Goal: Task Accomplishment & Management: Use online tool/utility

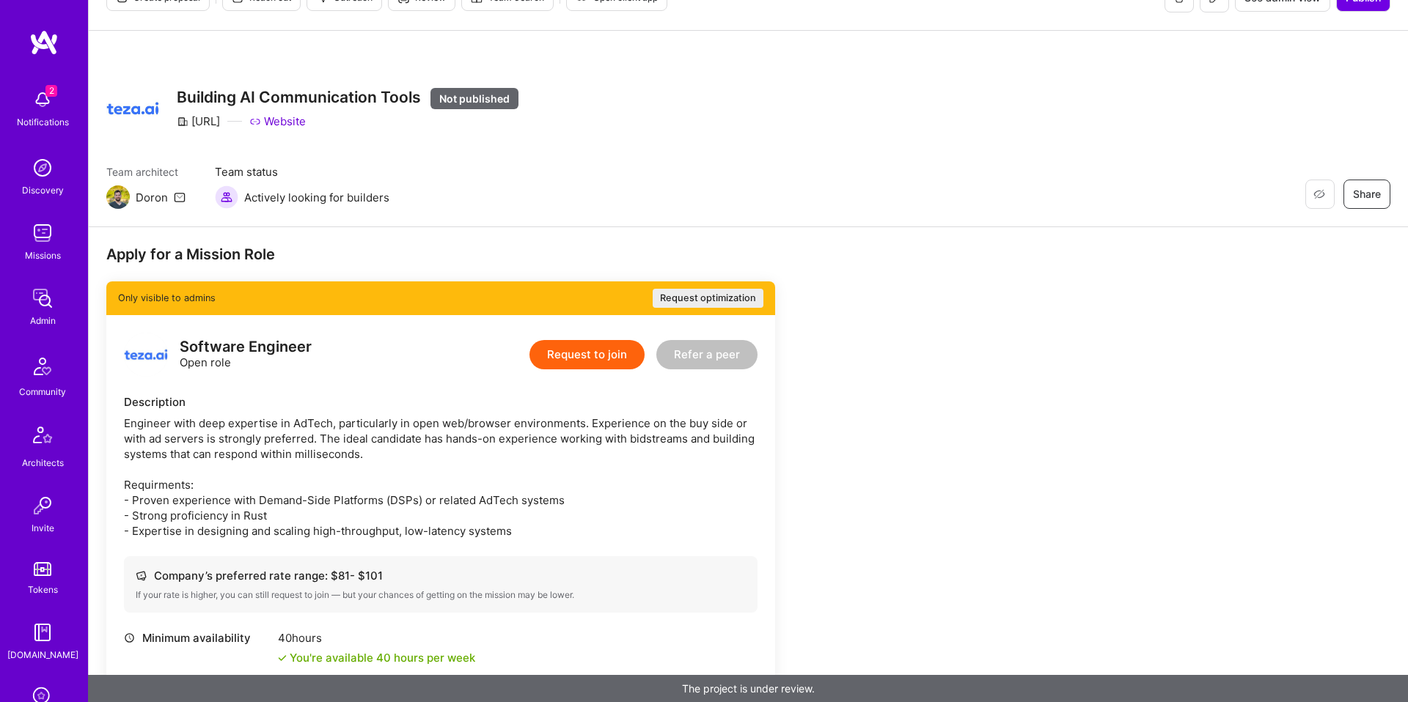
scroll to position [37, 0]
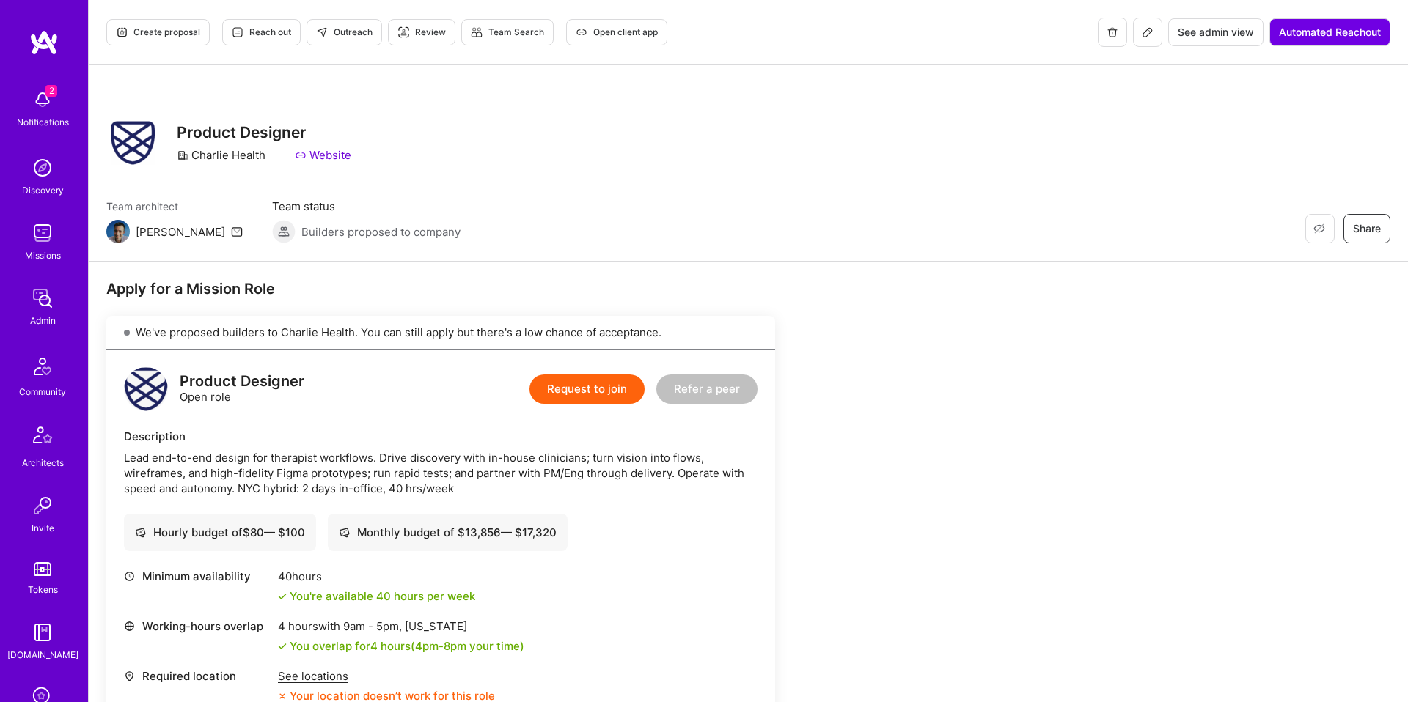
click at [282, 37] on span "Reach out" at bounding box center [261, 32] width 59 height 13
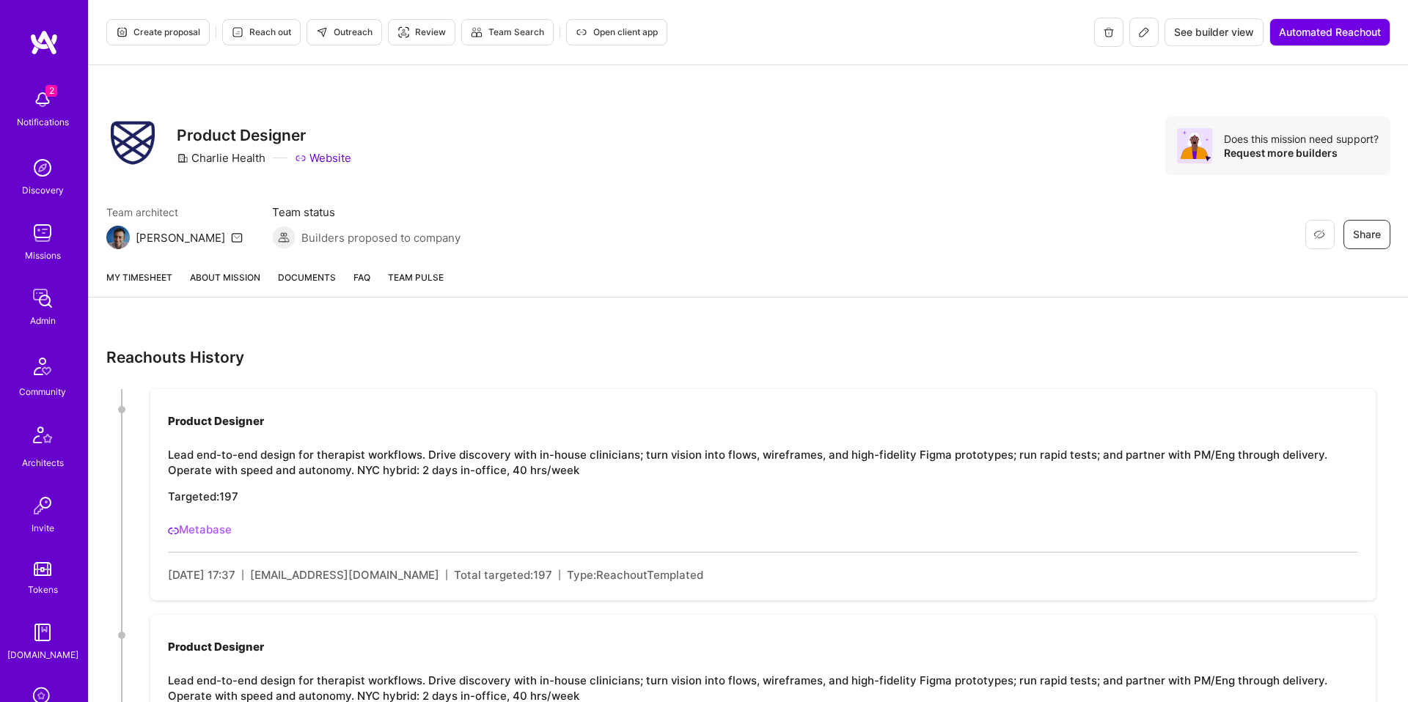
scroll to position [174, 0]
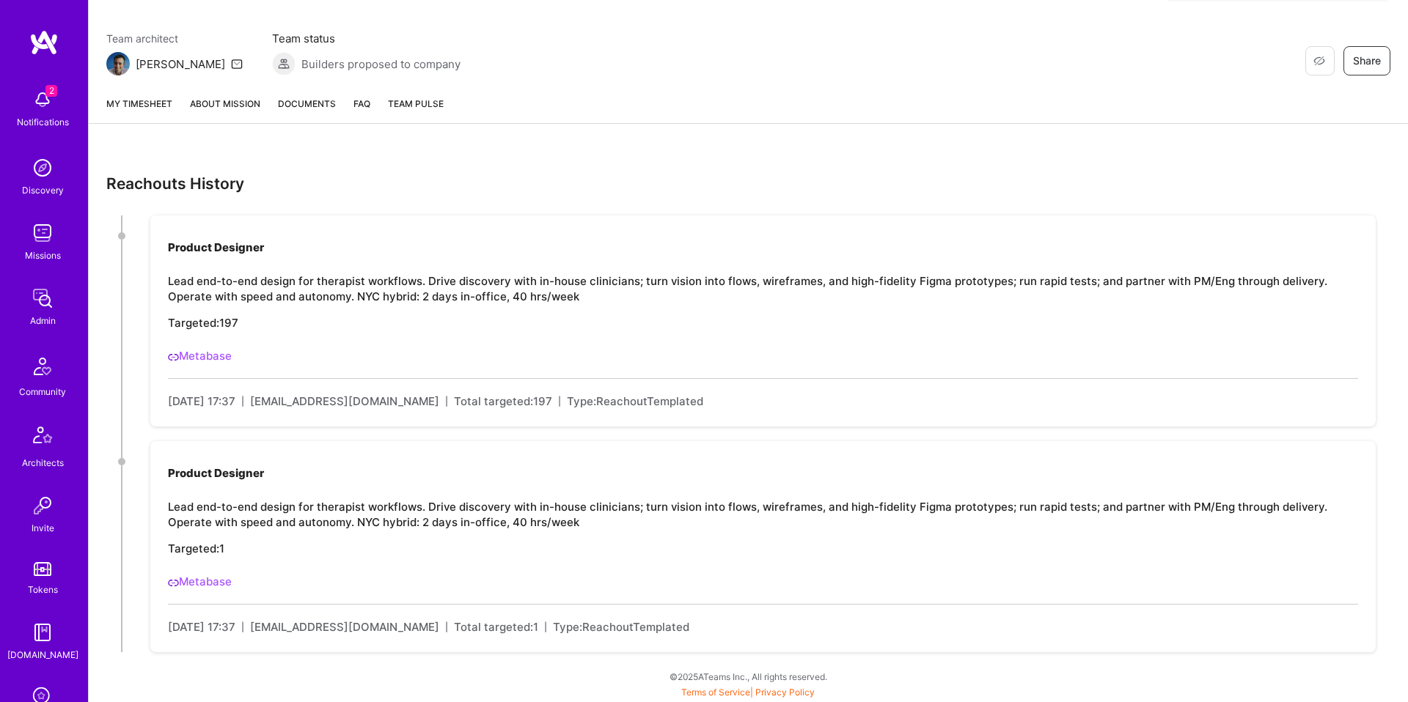
click at [207, 356] on link "Metabase" at bounding box center [200, 356] width 64 height 14
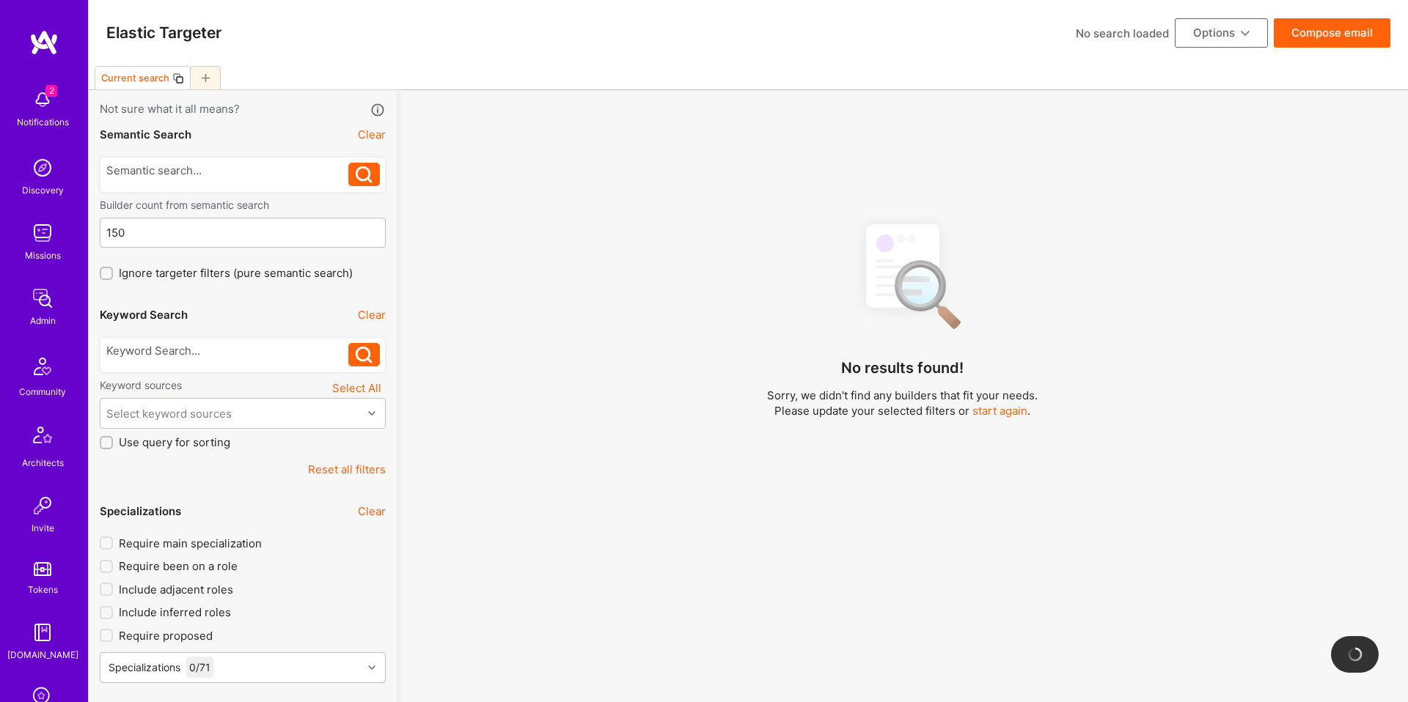
click at [276, 364] on div at bounding box center [227, 354] width 243 height 23
click at [286, 358] on div at bounding box center [227, 350] width 243 height 15
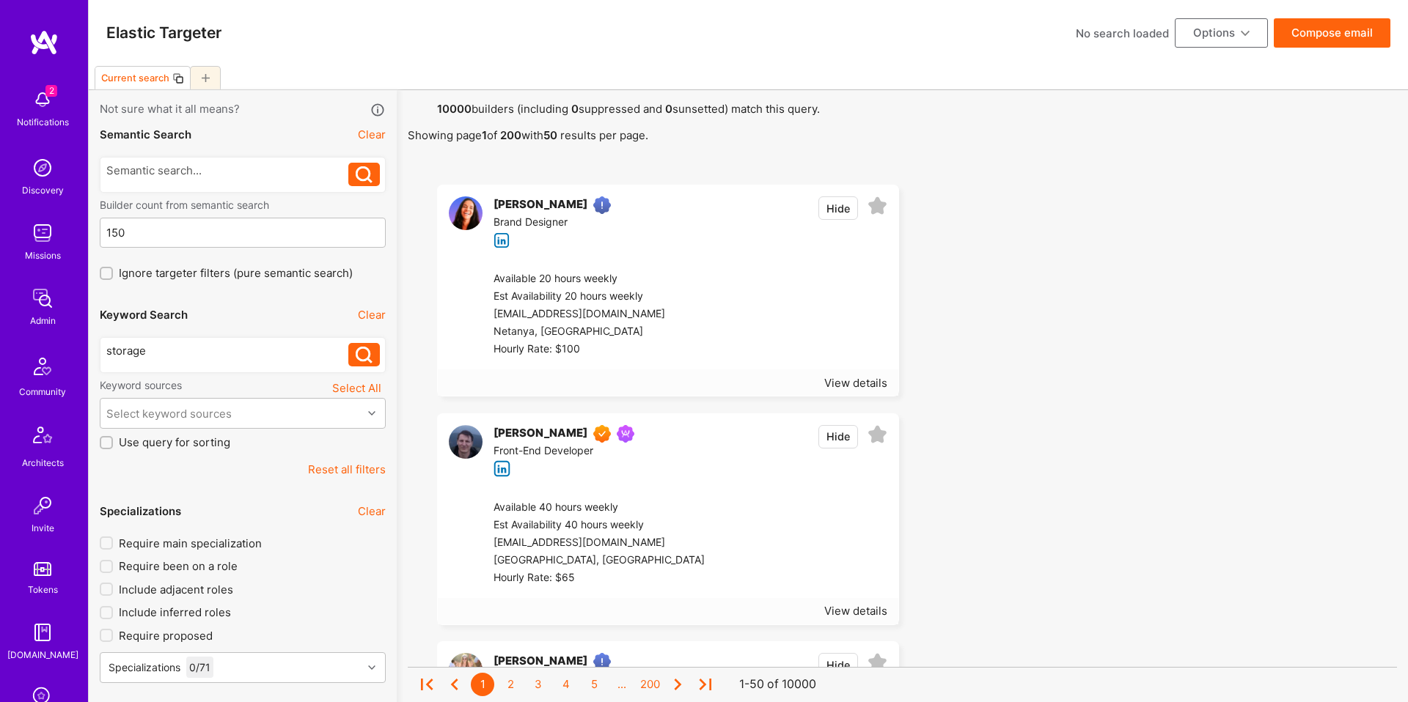
click at [265, 359] on div "storage" at bounding box center [227, 354] width 243 height 23
click at [260, 357] on div "storage" at bounding box center [227, 350] width 243 height 15
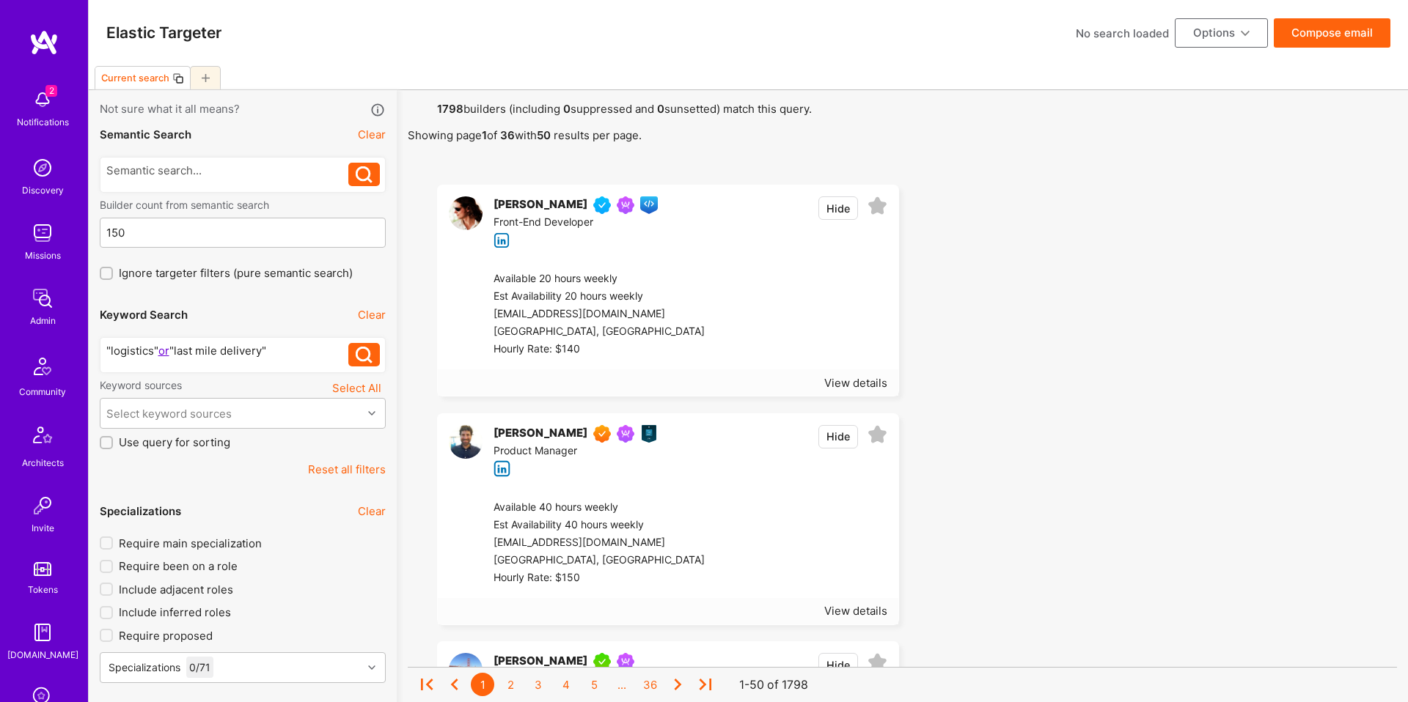
click at [166, 353] on div ""logistics" or "last mile delivery"" at bounding box center [227, 350] width 243 height 15
click at [140, 347] on div ""logistics" or "last mile delivery"" at bounding box center [227, 350] width 243 height 15
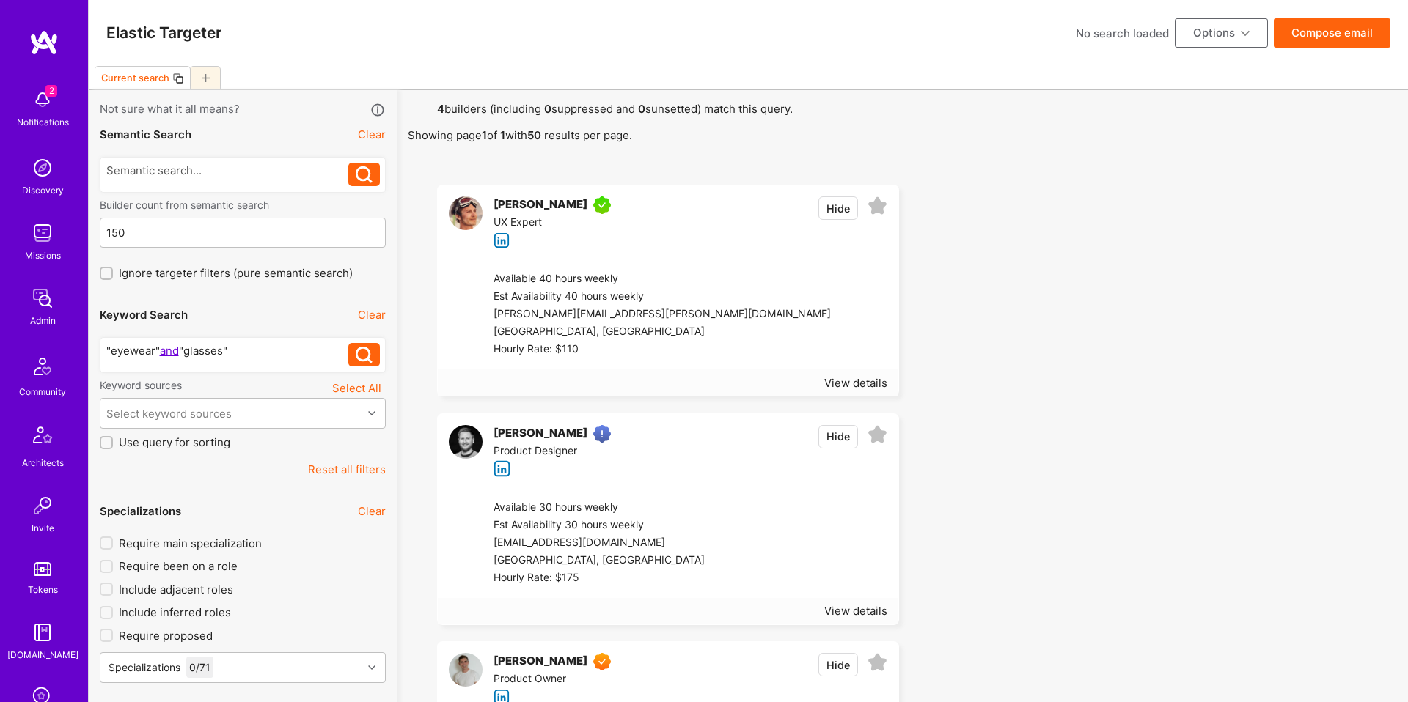
click at [303, 354] on div ""eyewear" and "glasses"" at bounding box center [227, 350] width 243 height 15
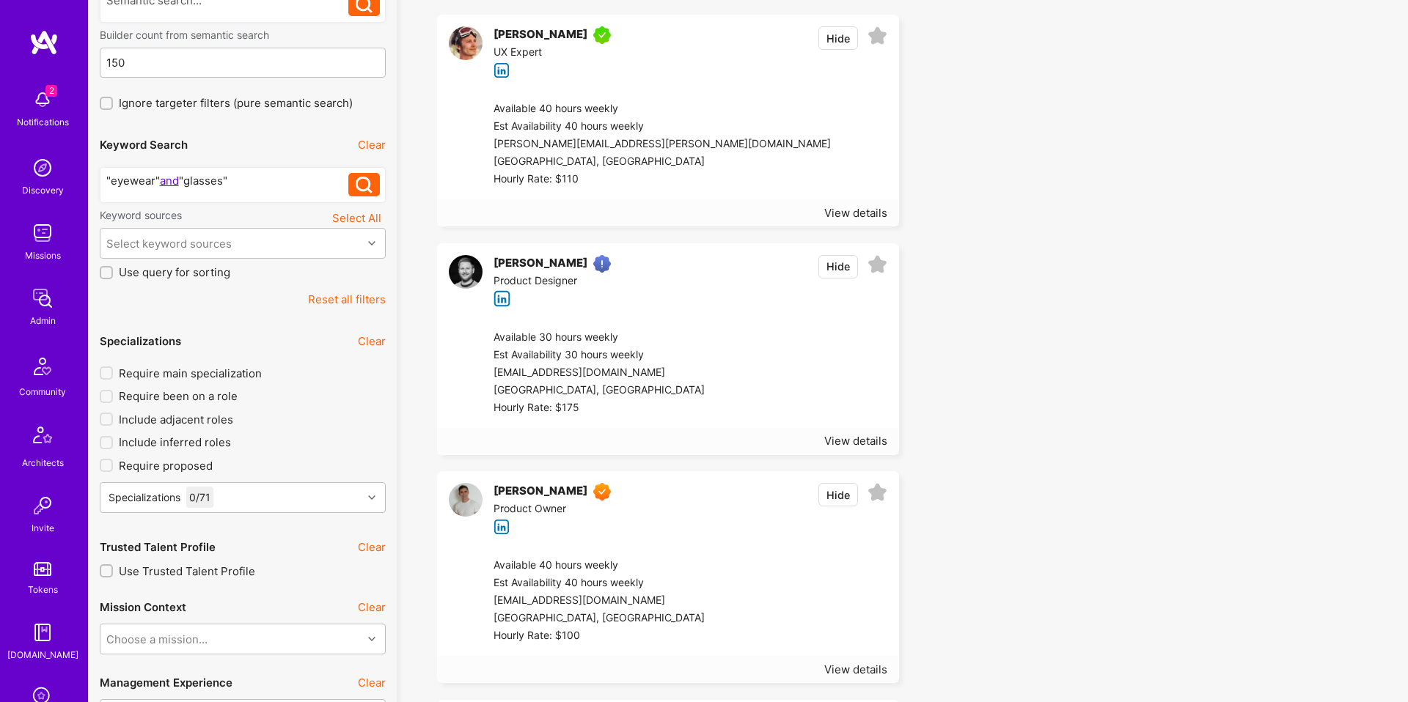
scroll to position [44, 0]
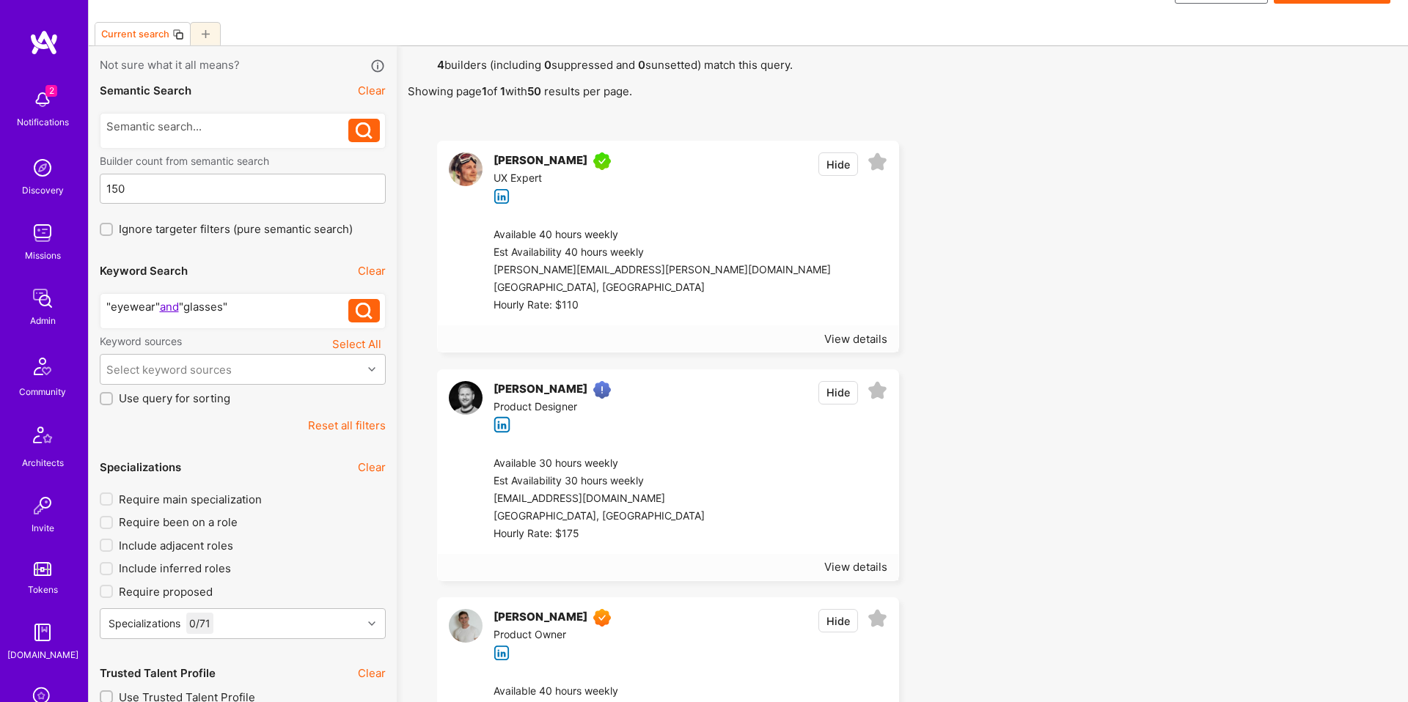
click at [167, 307] on div ""eyewear" and "glasses"" at bounding box center [227, 306] width 243 height 15
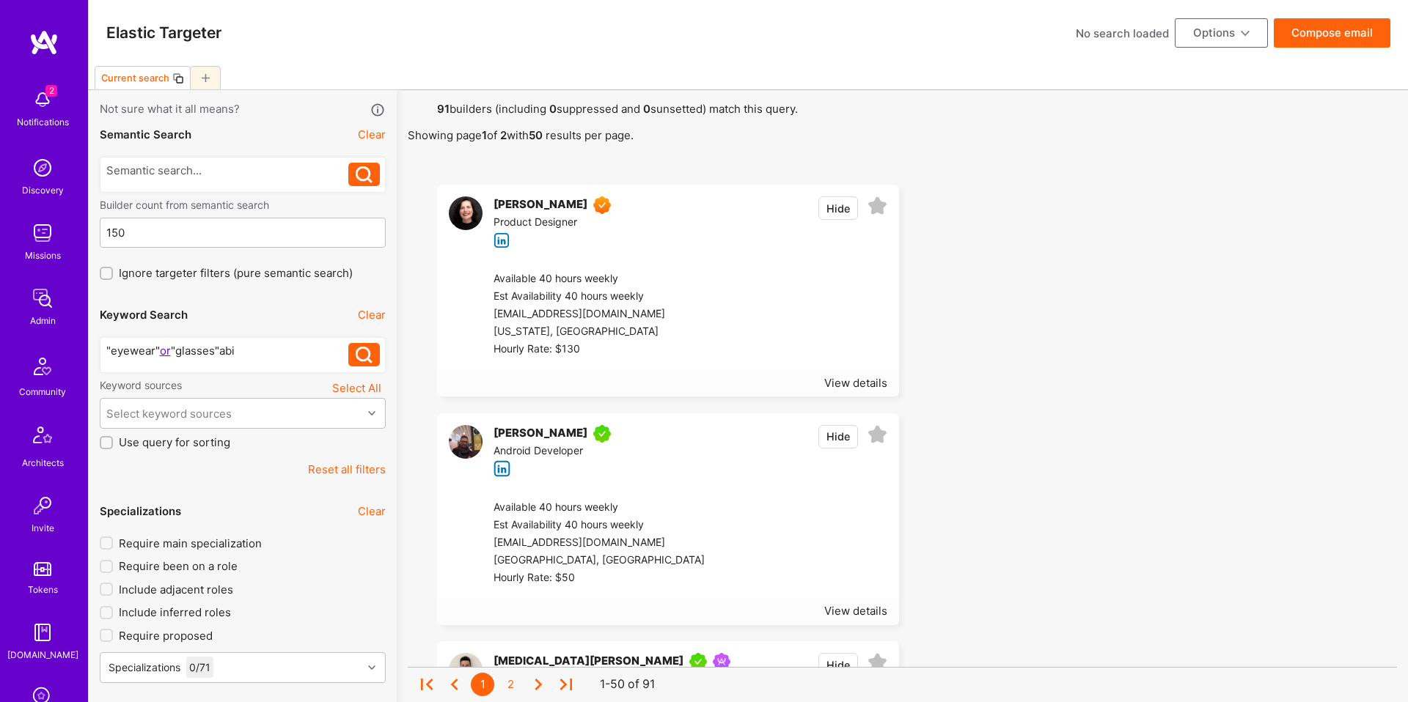
click at [263, 346] on div ""eyewear" or "glasses"abi" at bounding box center [227, 350] width 243 height 15
click at [366, 350] on icon at bounding box center [364, 355] width 17 height 17
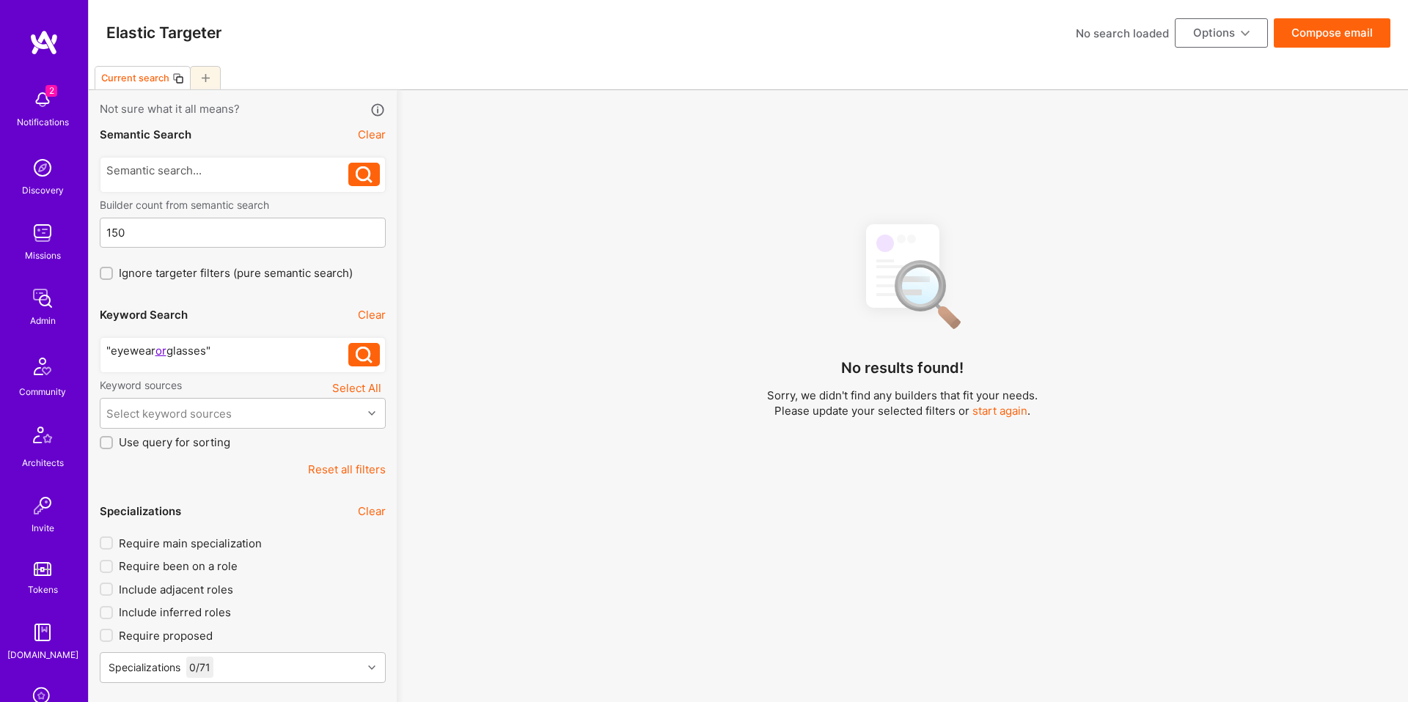
click at [160, 348] on div ""eyewear or glasses"" at bounding box center [227, 350] width 243 height 15
drag, startPoint x: 167, startPoint y: 351, endPoint x: 153, endPoint y: 353, distance: 14.0
click at [153, 353] on div ""eyewear or glasses"" at bounding box center [227, 350] width 243 height 15
click at [164, 351] on div ""eyewear or glasses"" at bounding box center [227, 350] width 243 height 15
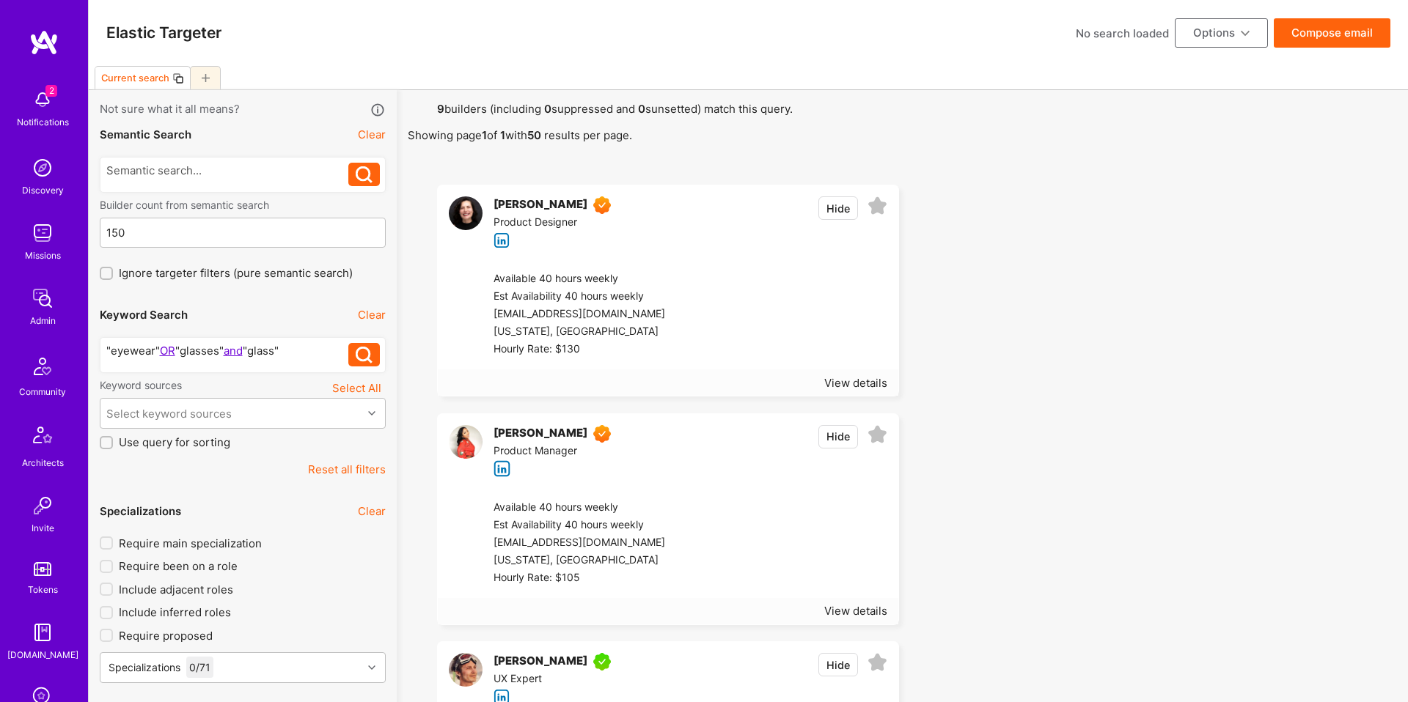
click at [176, 353] on div ""eyewear" OR "glasses" and "glass"" at bounding box center [227, 350] width 243 height 15
click at [180, 350] on div ""eyewear" OR "glasses" and "glass"" at bounding box center [227, 350] width 243 height 15
click at [854, 384] on div "View details" at bounding box center [855, 382] width 63 height 15
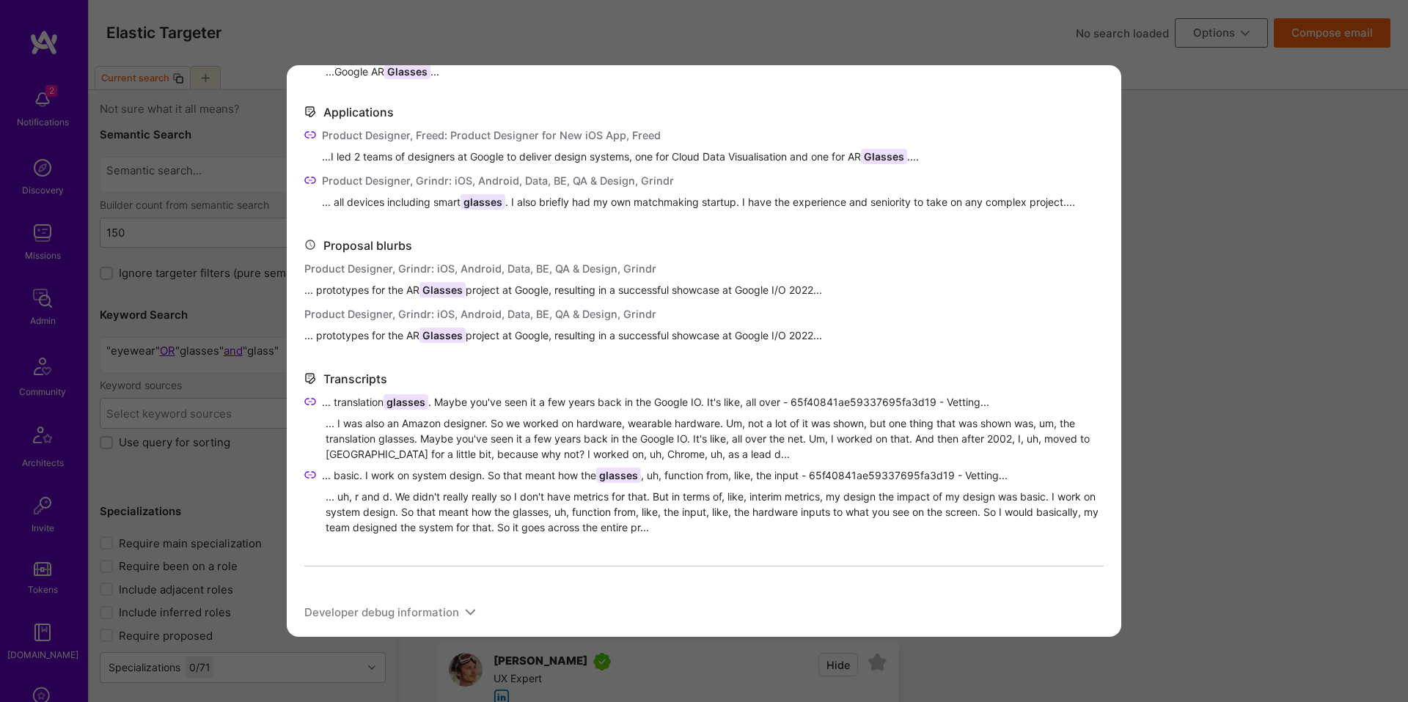
scroll to position [62, 0]
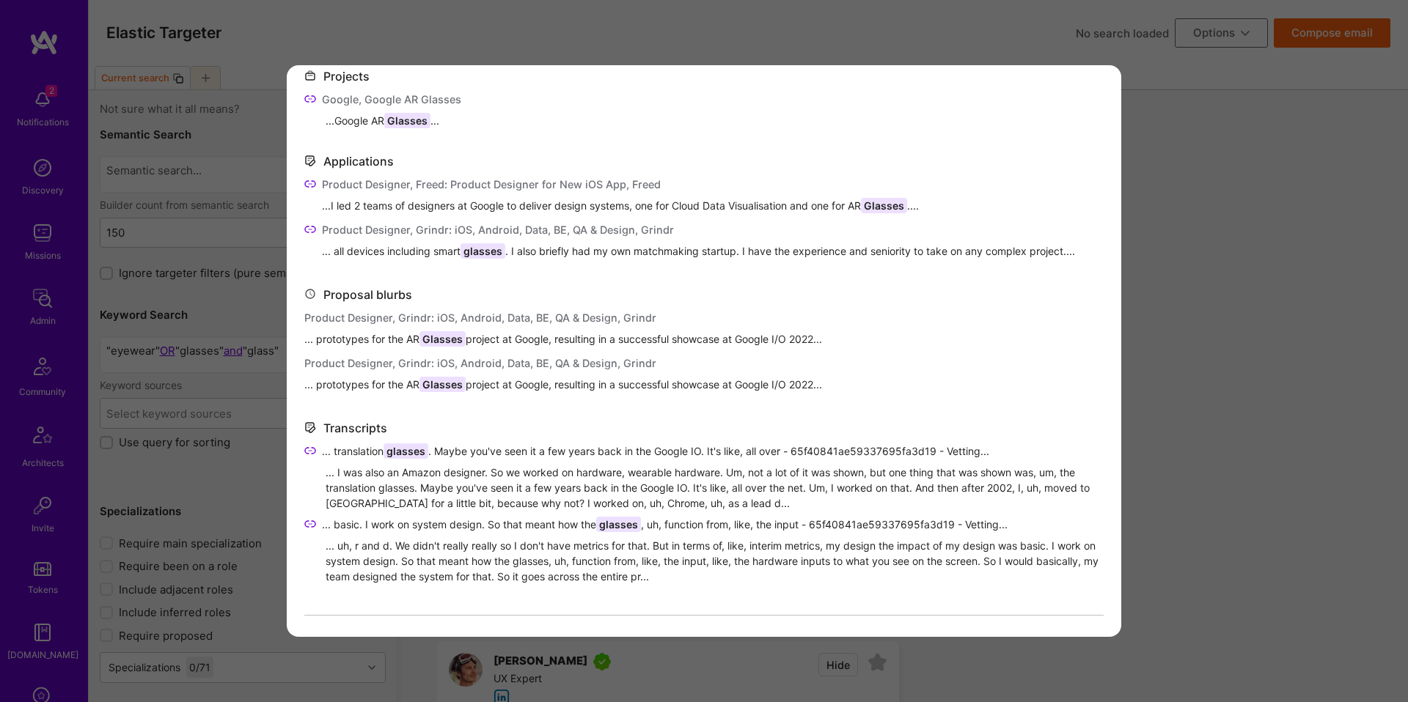
click at [1277, 364] on div "Matched on Projects Google, Google AR Glasses ...Google AR Glasses ... Applicat…" at bounding box center [704, 351] width 1408 height 702
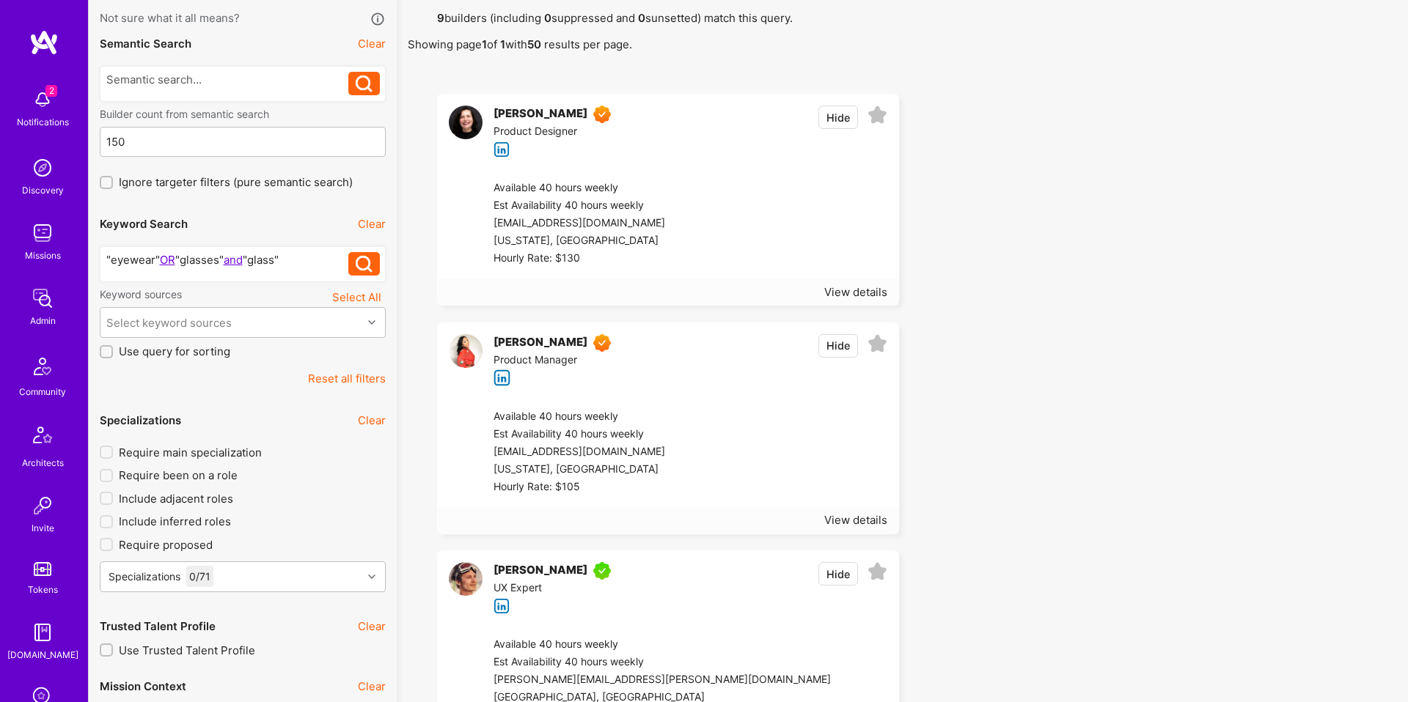
scroll to position [98, 0]
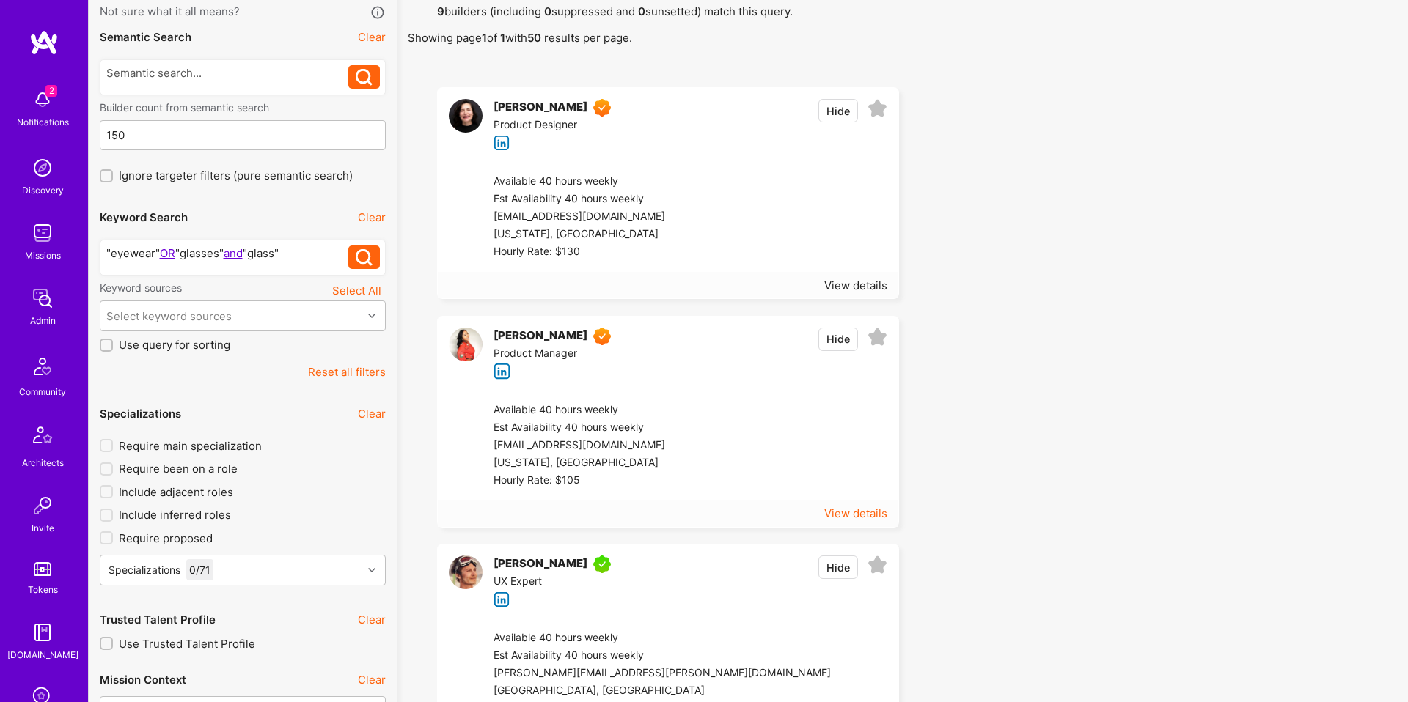
click at [847, 511] on div "View details" at bounding box center [855, 513] width 63 height 15
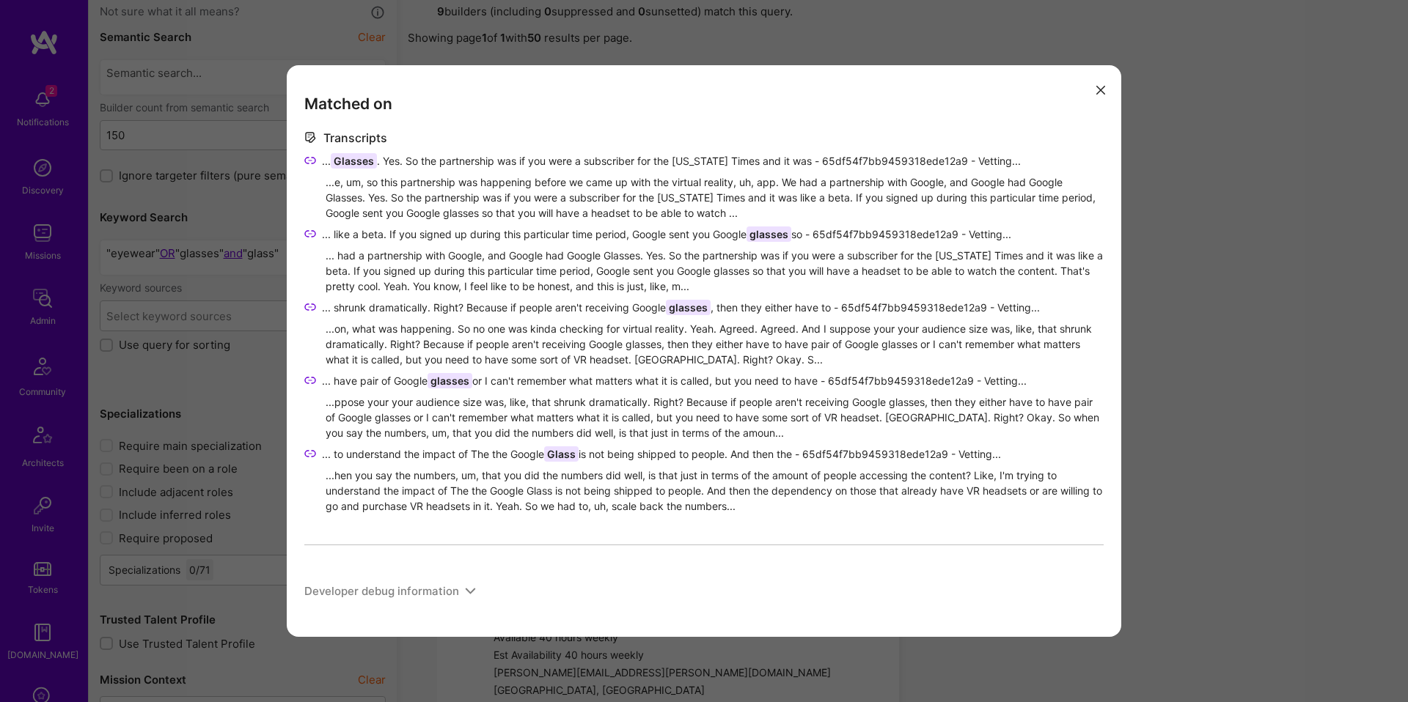
click at [554, 448] on span "Glass" at bounding box center [561, 454] width 34 height 15
click at [557, 449] on span "Glass" at bounding box center [561, 454] width 34 height 15
click at [1165, 417] on div "Matched on Transcripts ... Glasses . Yes. So the partnership was if you were a …" at bounding box center [704, 351] width 1408 height 702
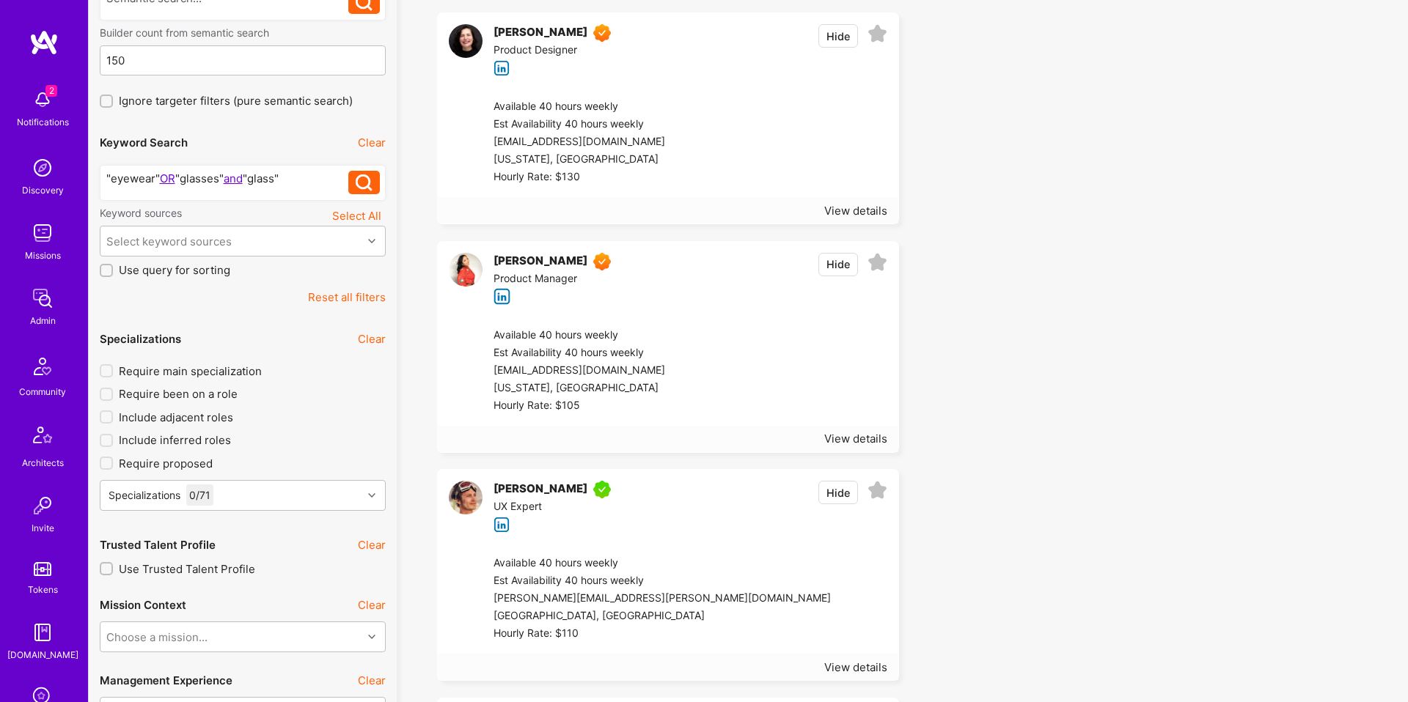
scroll to position [182, 0]
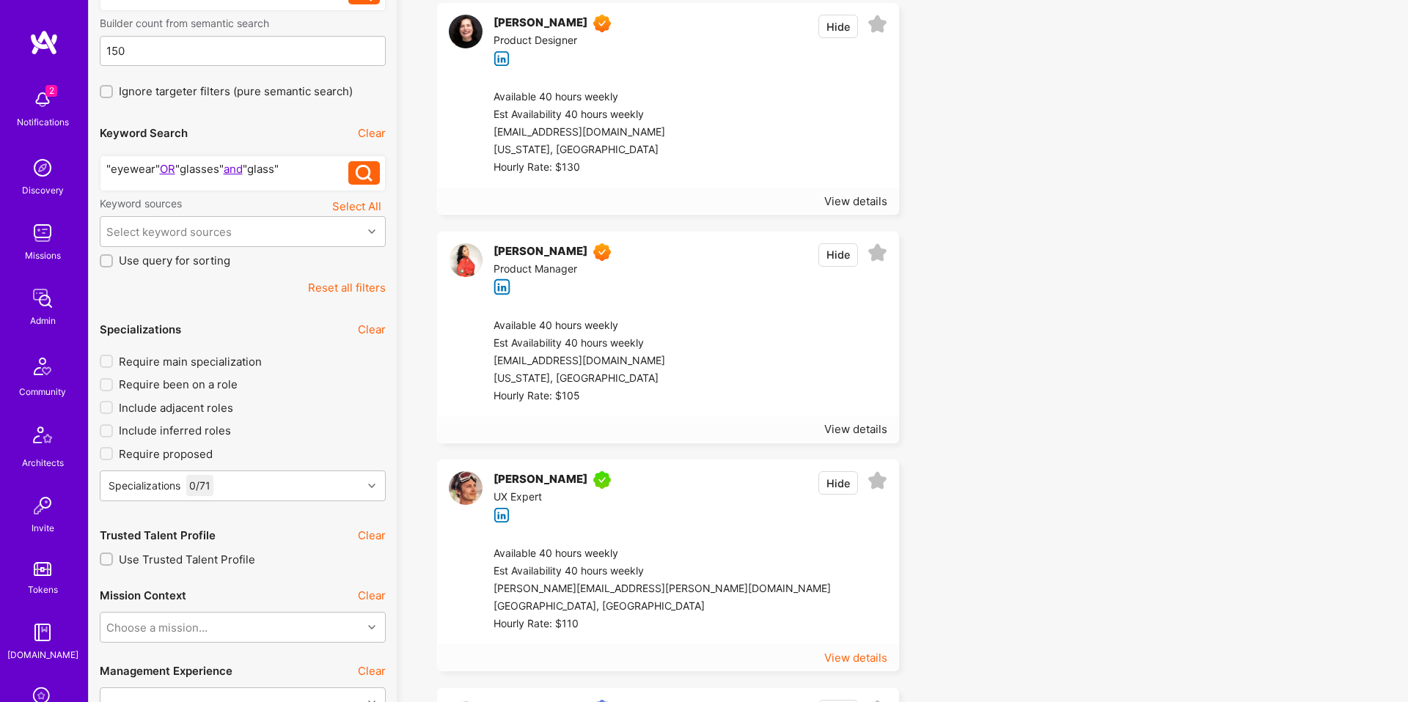
click at [842, 658] on div "View details" at bounding box center [855, 657] width 63 height 15
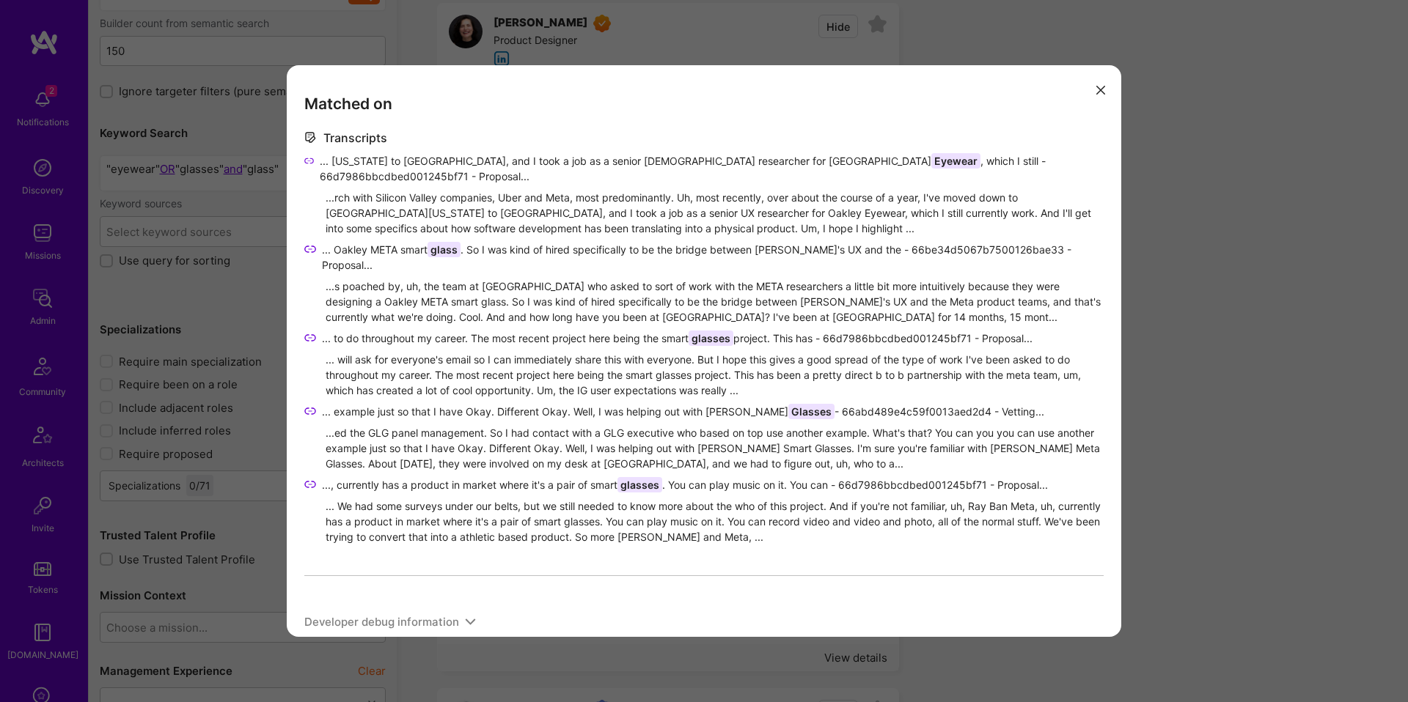
click at [447, 242] on span "glass" at bounding box center [444, 249] width 33 height 15
click at [1274, 395] on div "Matched on Transcripts ... California to Orange County, and I took a job as a s…" at bounding box center [704, 351] width 1408 height 702
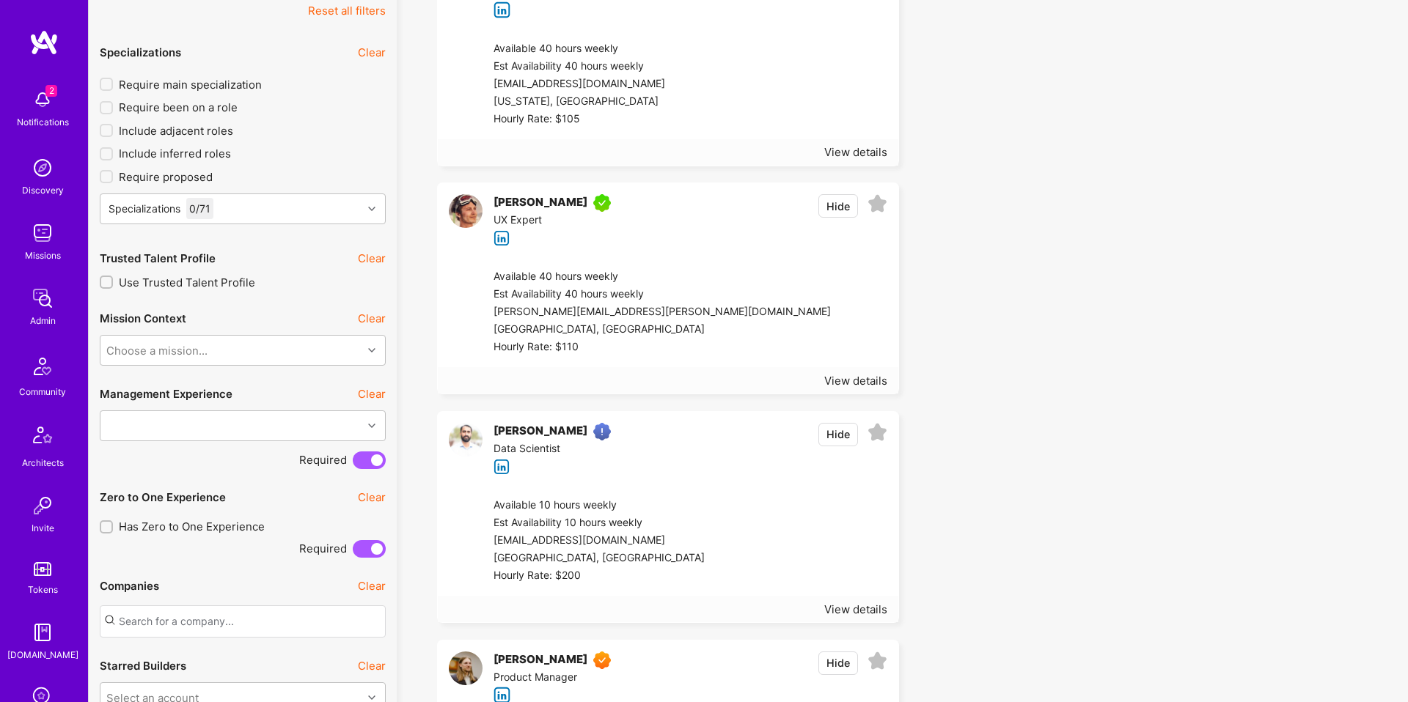
scroll to position [460, 0]
click at [877, 613] on div "View details" at bounding box center [855, 608] width 63 height 15
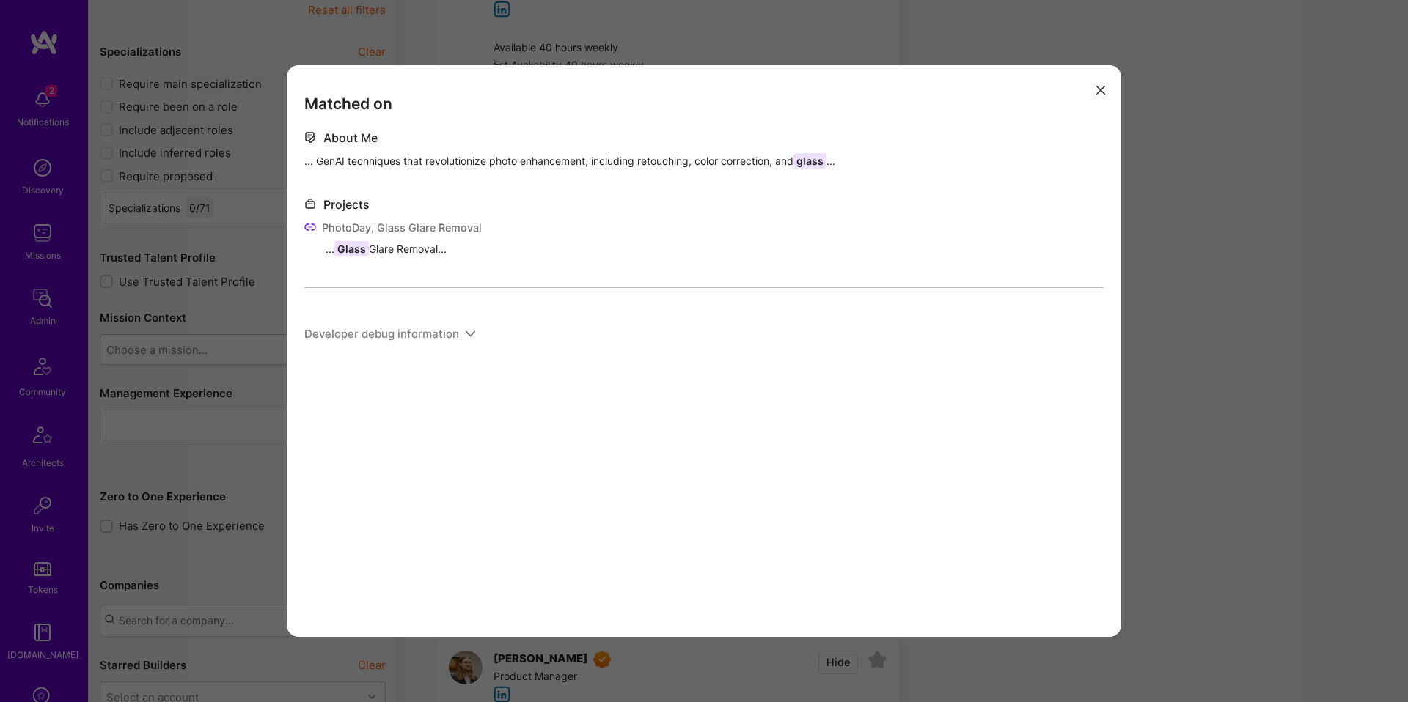
click at [1145, 373] on div "Matched on About Me ... GenAI techniques that revolutionize photo enhancement, …" at bounding box center [704, 351] width 1408 height 702
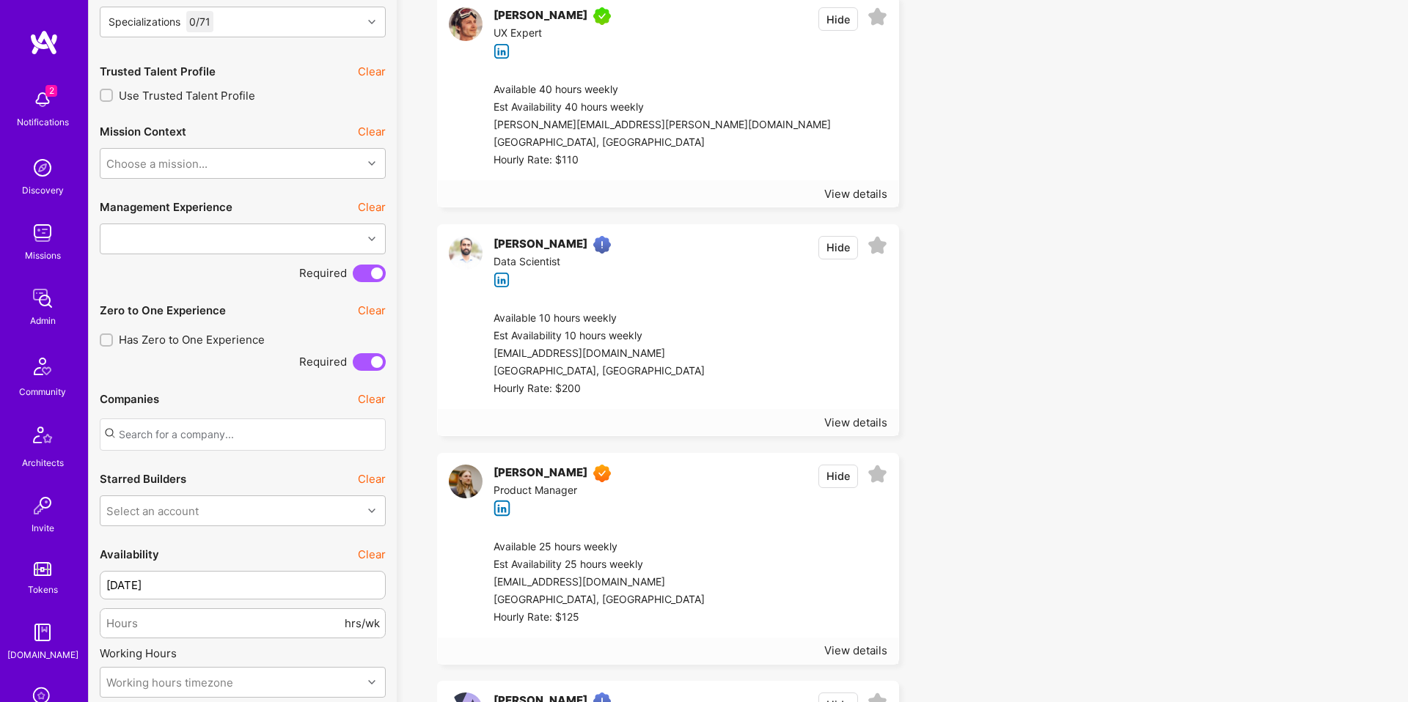
scroll to position [648, 0]
click at [843, 653] on div "View details" at bounding box center [855, 648] width 63 height 15
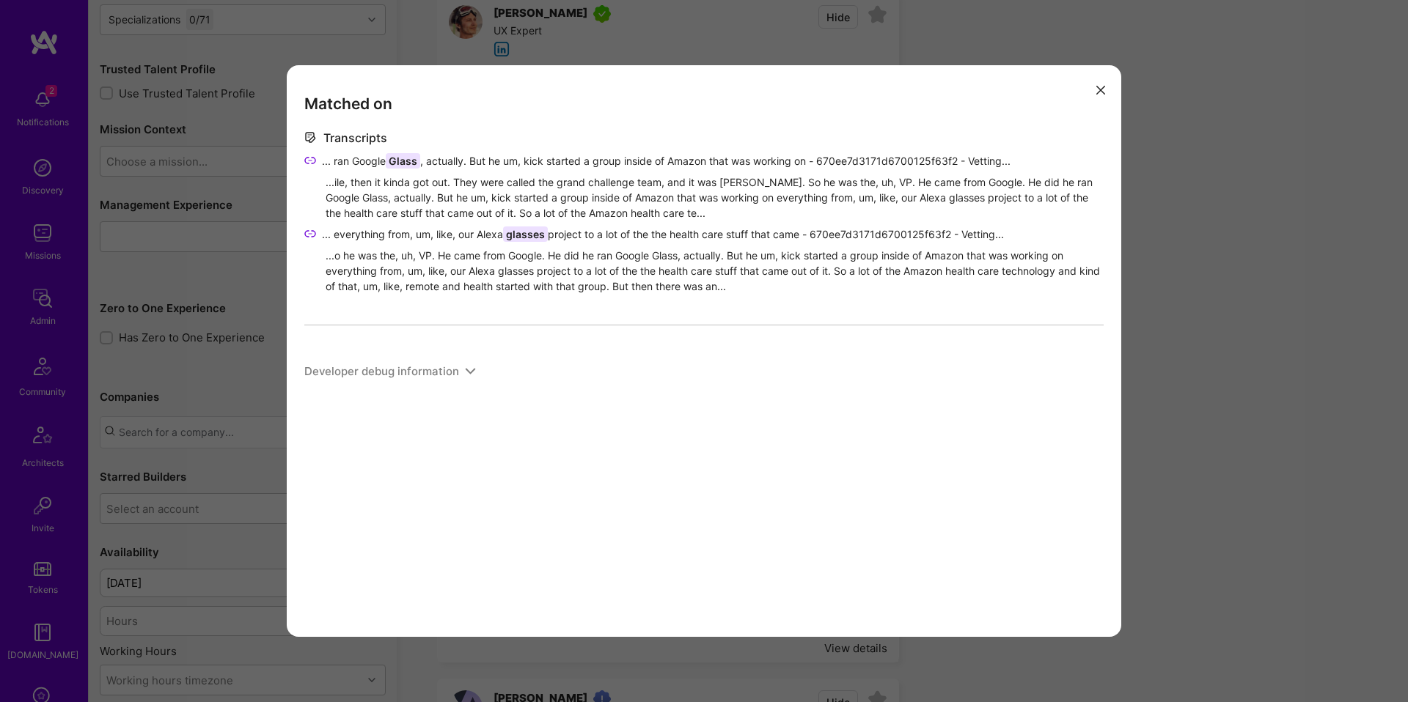
click at [1126, 442] on div "Matched on Transcripts ... ran Google Glass , actually. But he um, kick started…" at bounding box center [704, 351] width 1408 height 702
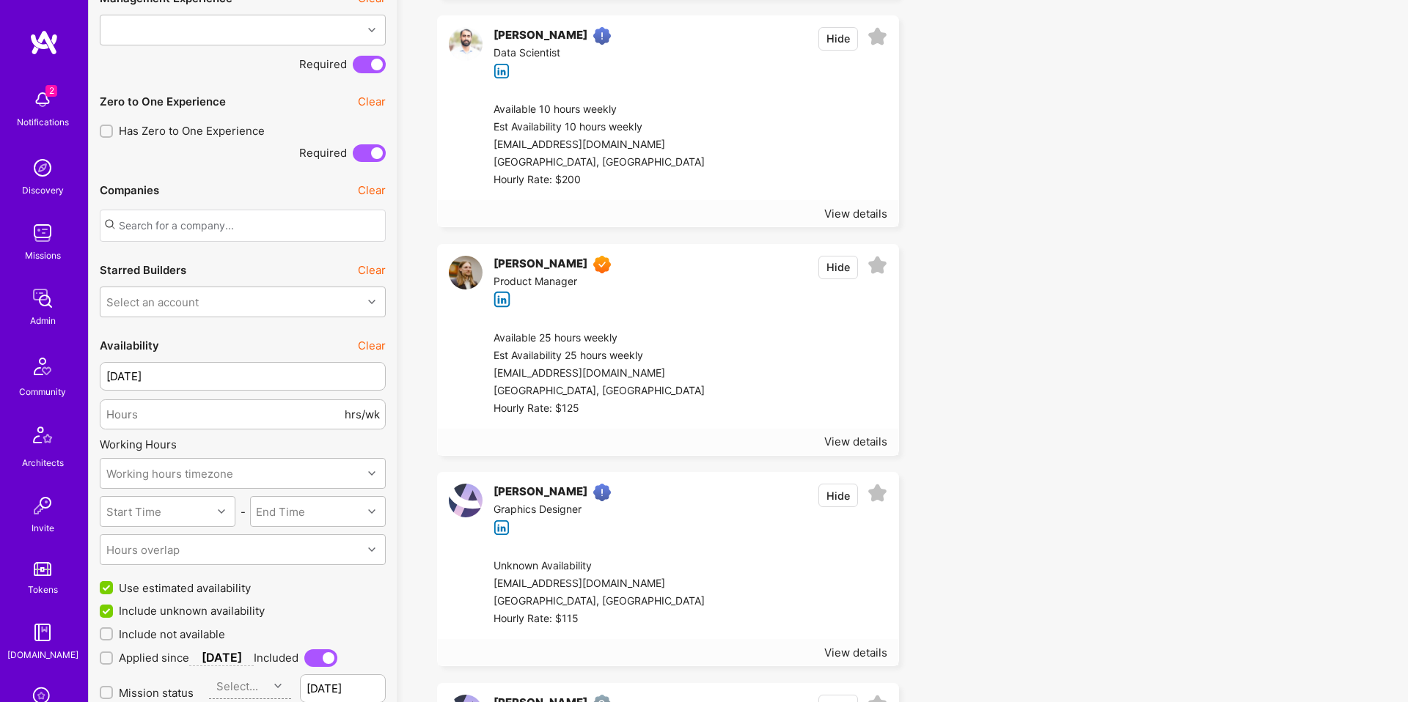
scroll to position [1004, 0]
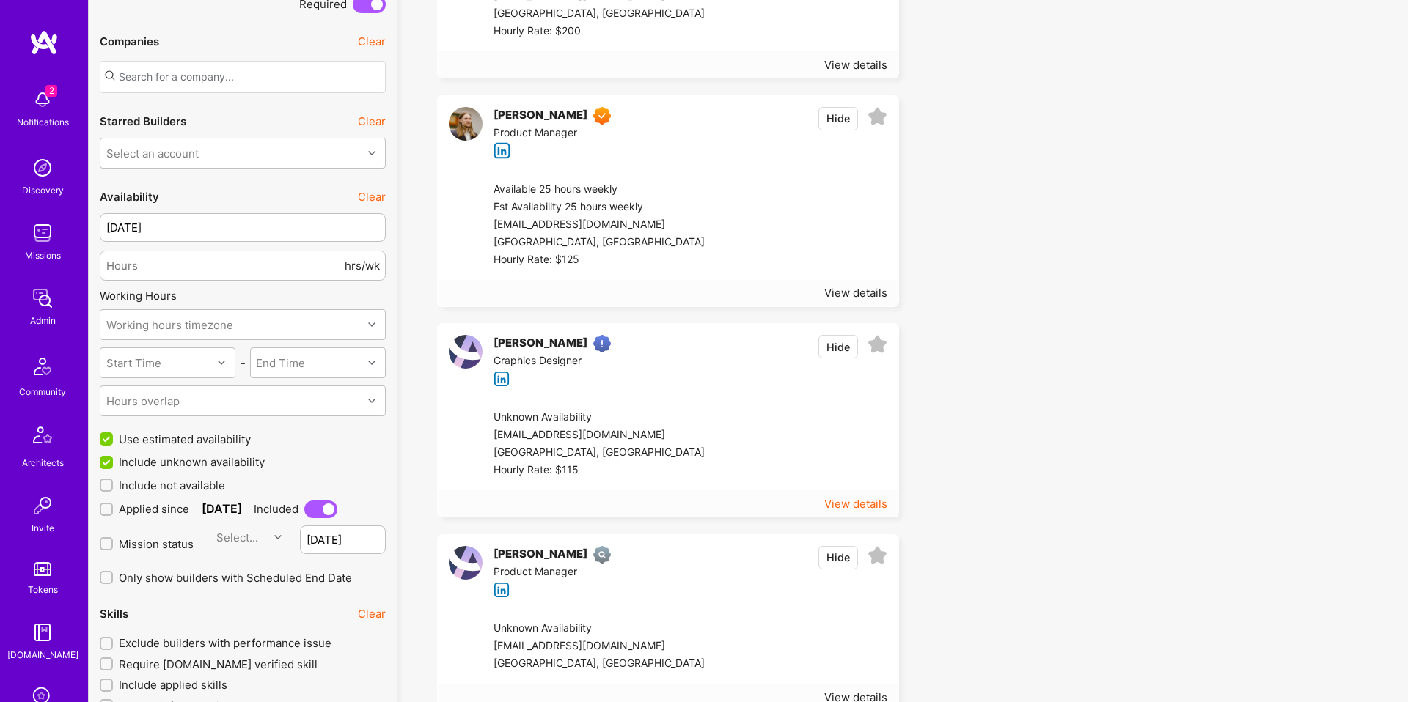
click at [864, 506] on div "View details" at bounding box center [855, 503] width 63 height 15
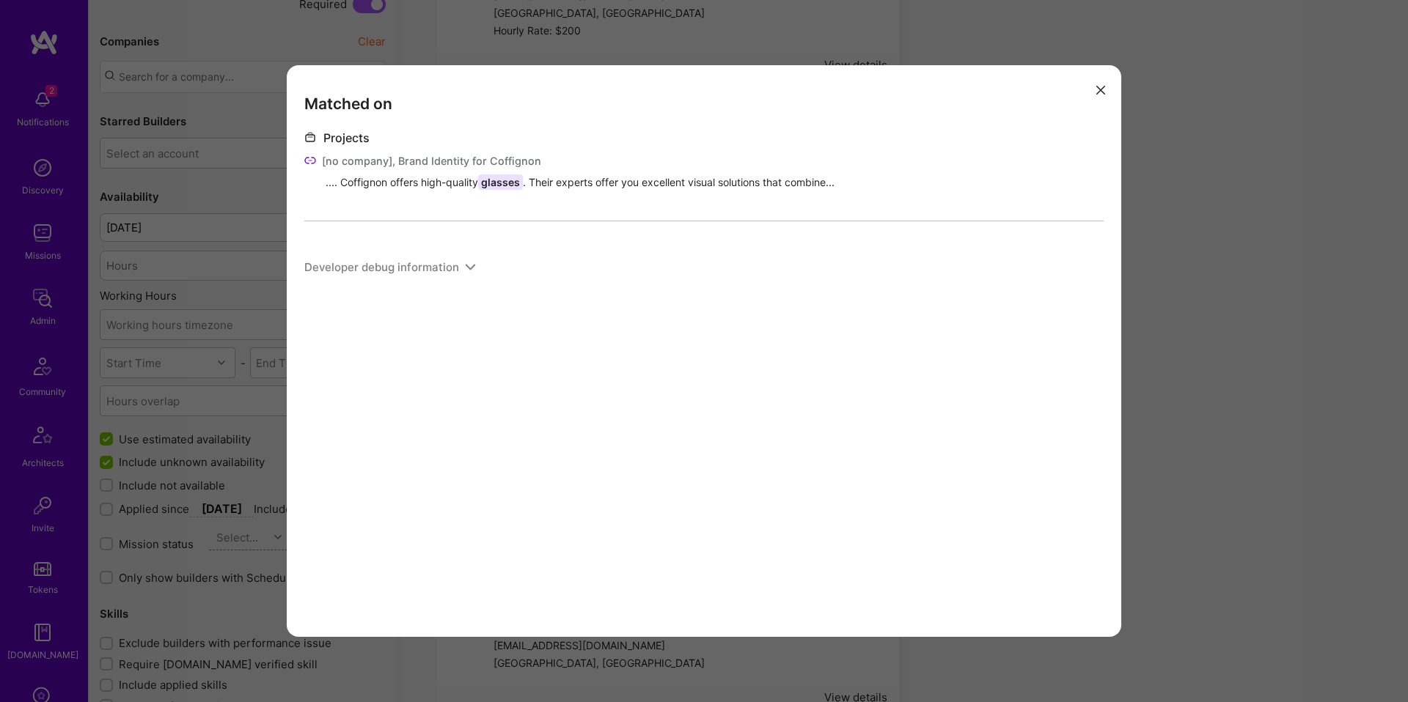
click at [1114, 367] on div "Matched on Projects [no company], Brand Identity for Coffignon .... Coffignon o…" at bounding box center [704, 351] width 834 height 572
click at [1117, 365] on div "Matched on Projects [no company], Brand Identity for Coffignon .... Coffignon o…" at bounding box center [704, 351] width 834 height 572
click at [1132, 353] on div "Matched on Projects [no company], Brand Identity for Coffignon .... Coffignon o…" at bounding box center [704, 351] width 1408 height 702
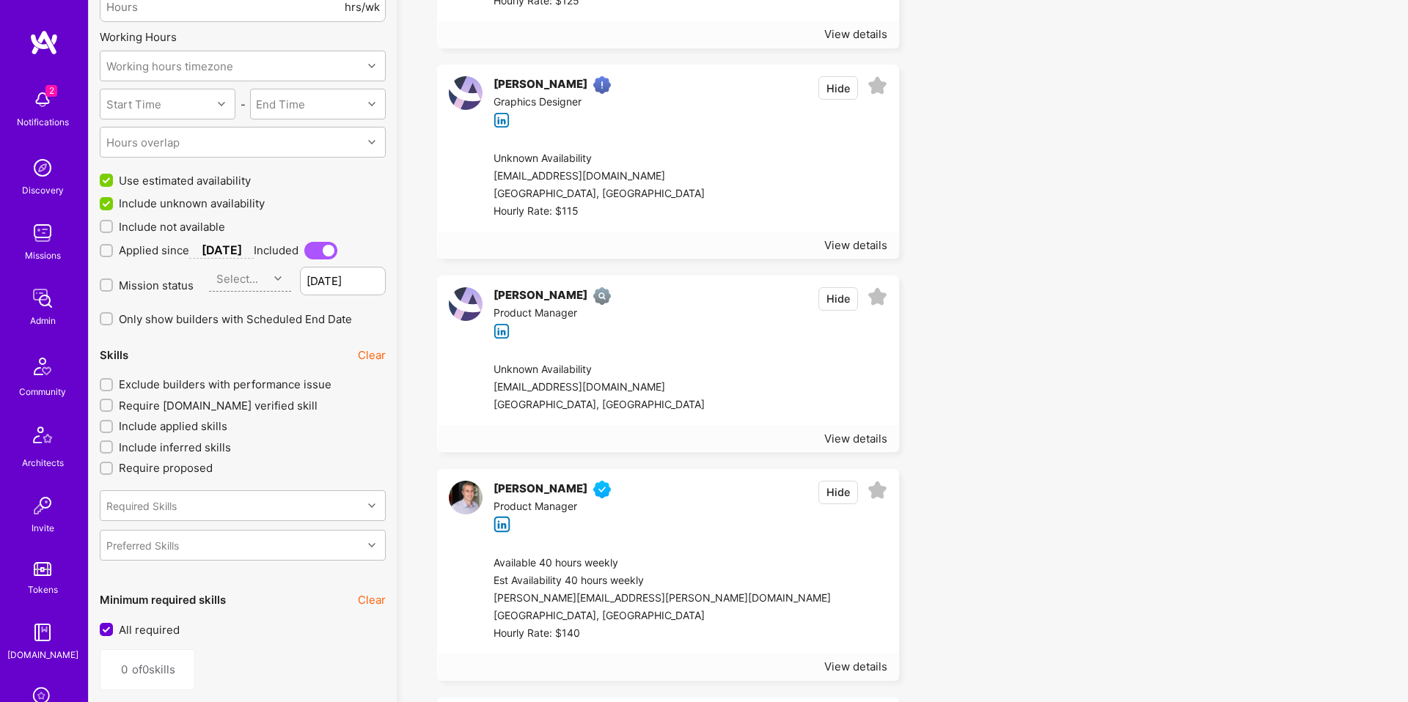
scroll to position [1452, 0]
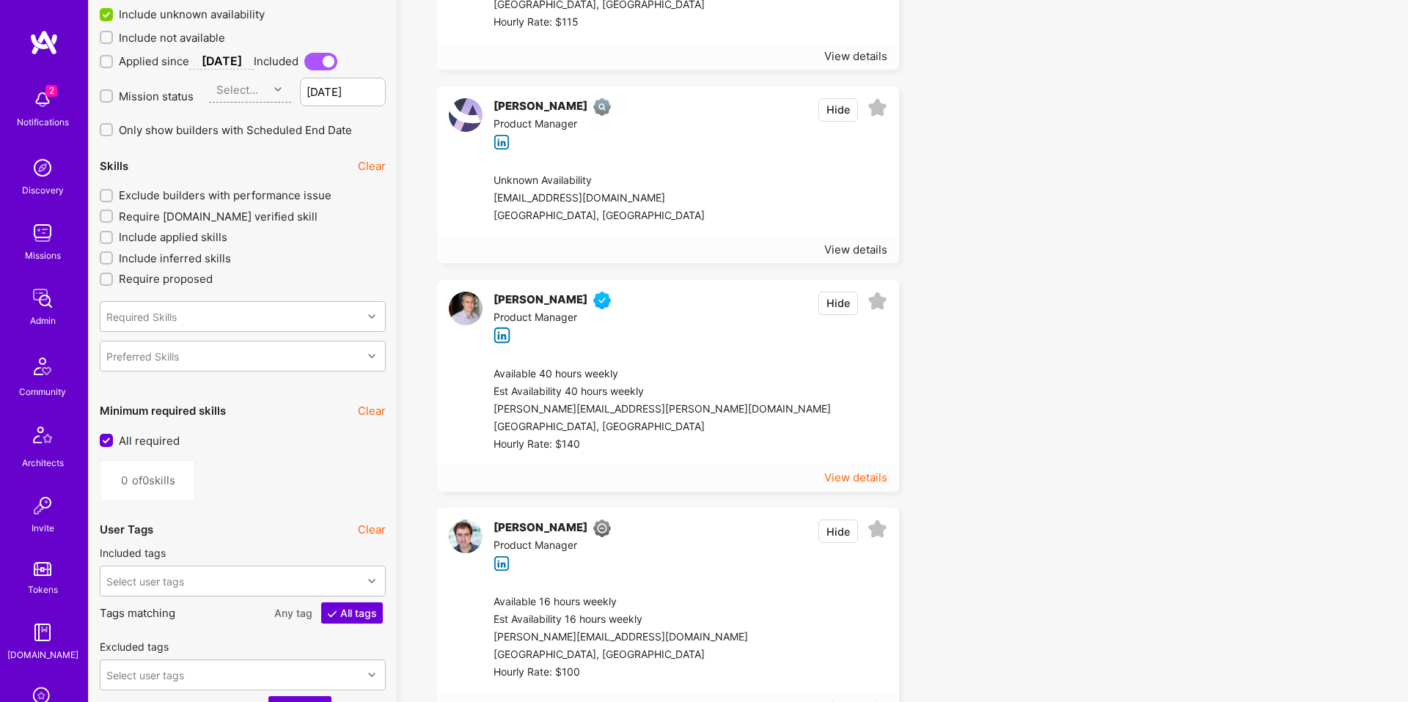
click at [862, 481] on div "View details" at bounding box center [855, 477] width 63 height 15
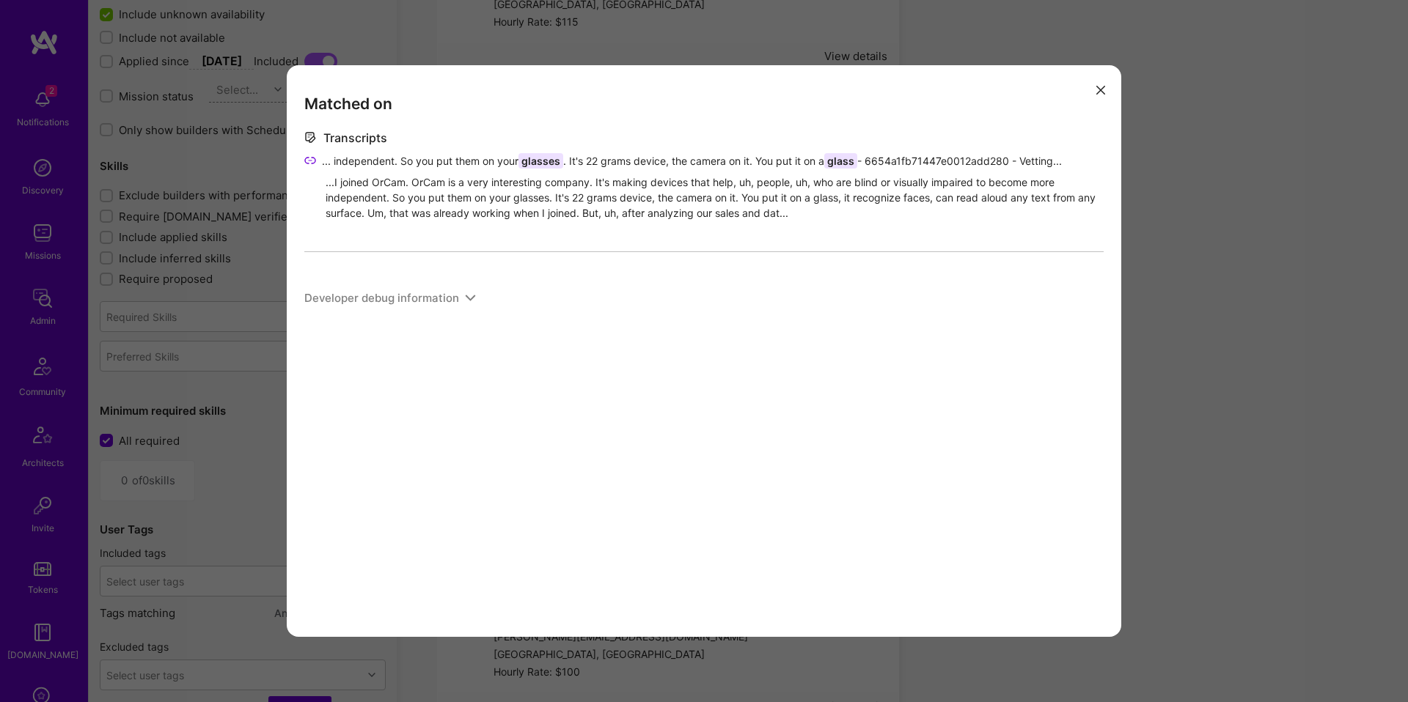
click at [1170, 363] on div "Matched on Transcripts ... independent. So you put them on your glasses . It's …" at bounding box center [704, 351] width 1408 height 702
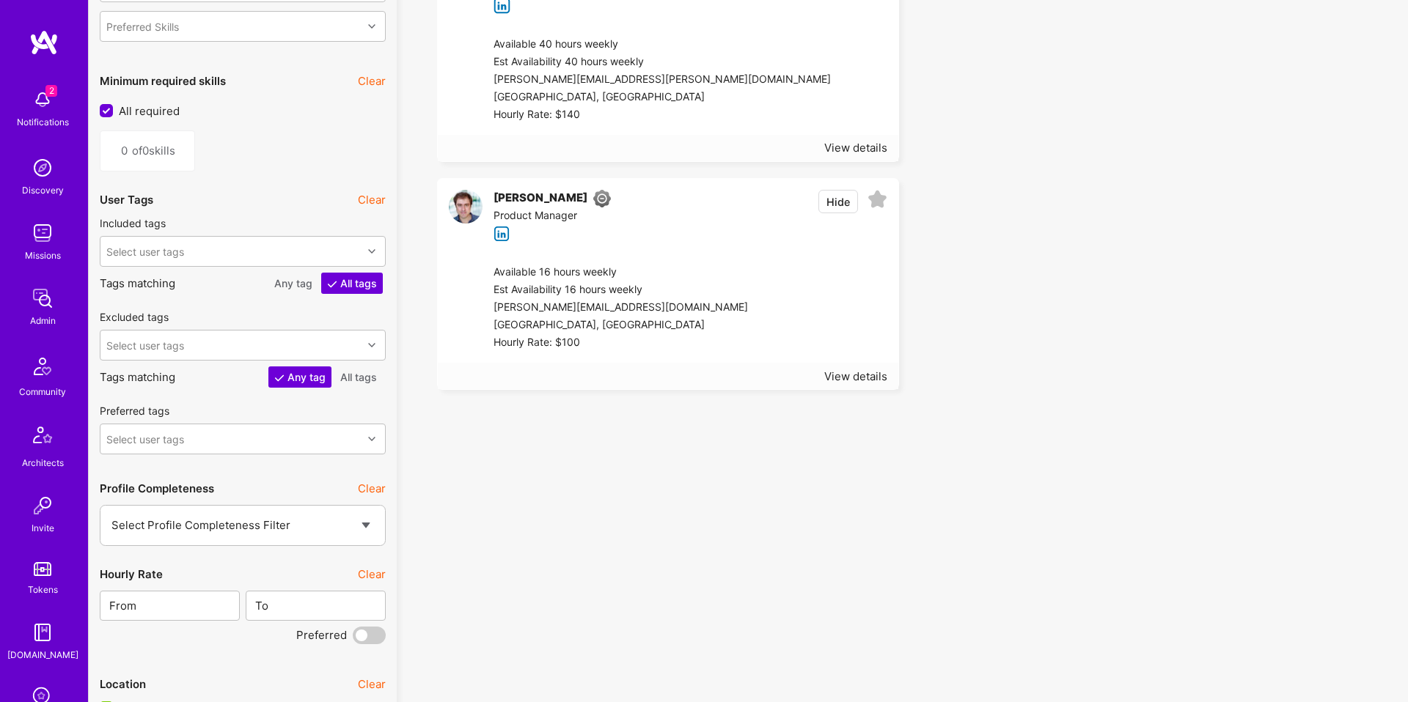
scroll to position [1786, 0]
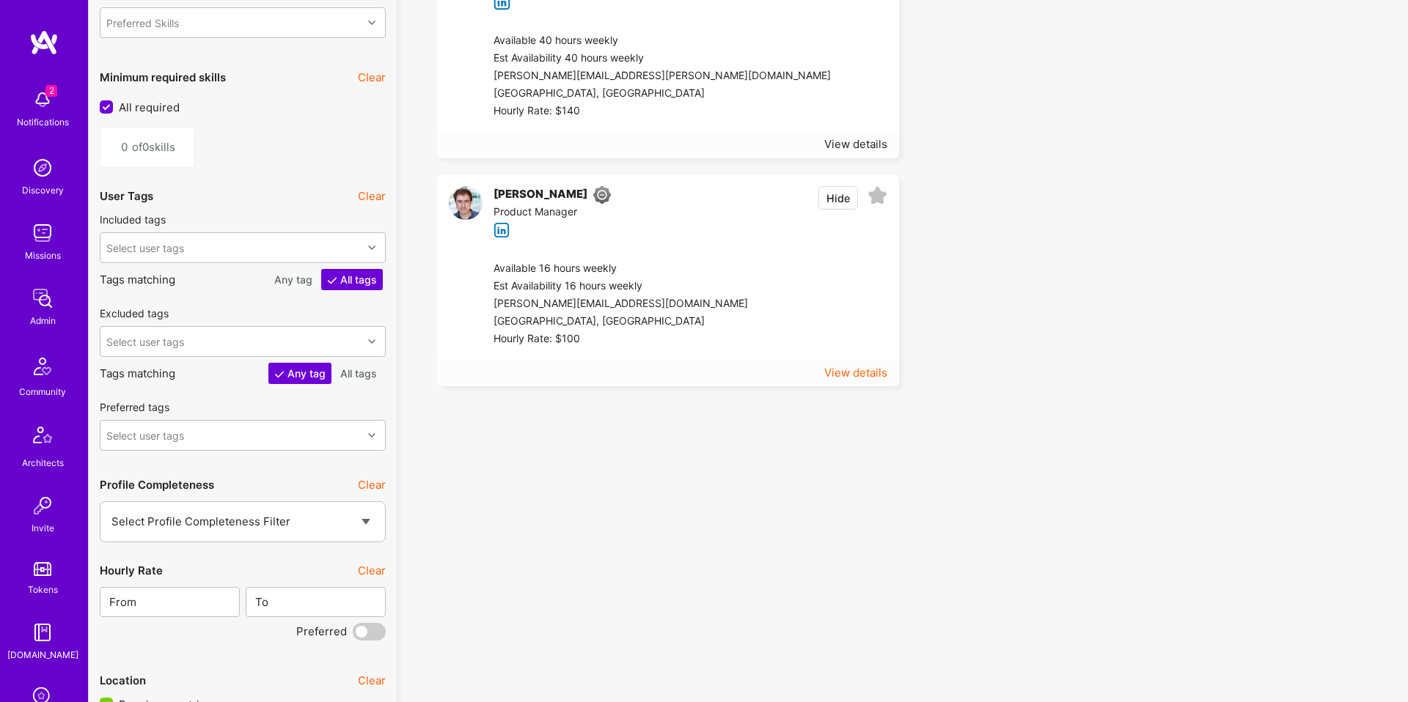
click at [832, 377] on div "View details" at bounding box center [855, 372] width 63 height 15
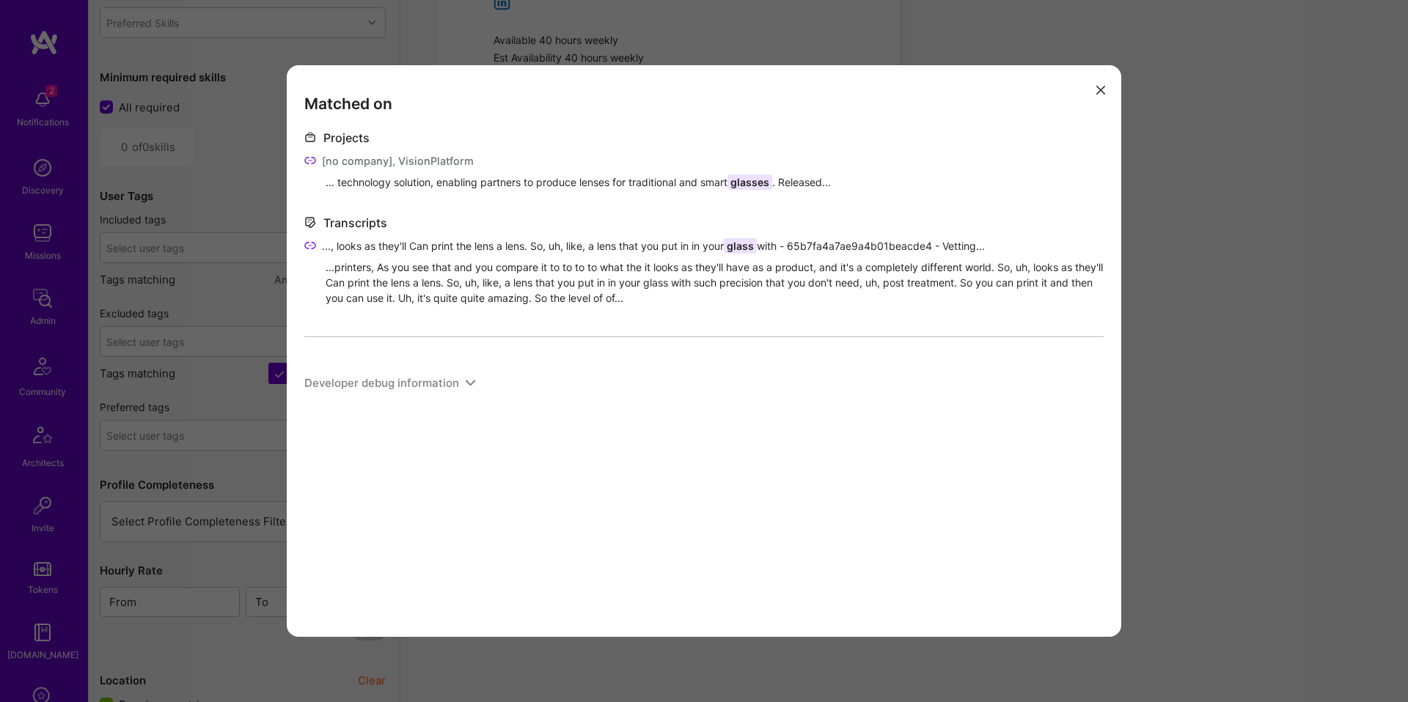
click at [1128, 347] on div "Matched on Projects [no company], VisionPlatform ... technology solution, enabl…" at bounding box center [704, 351] width 1408 height 702
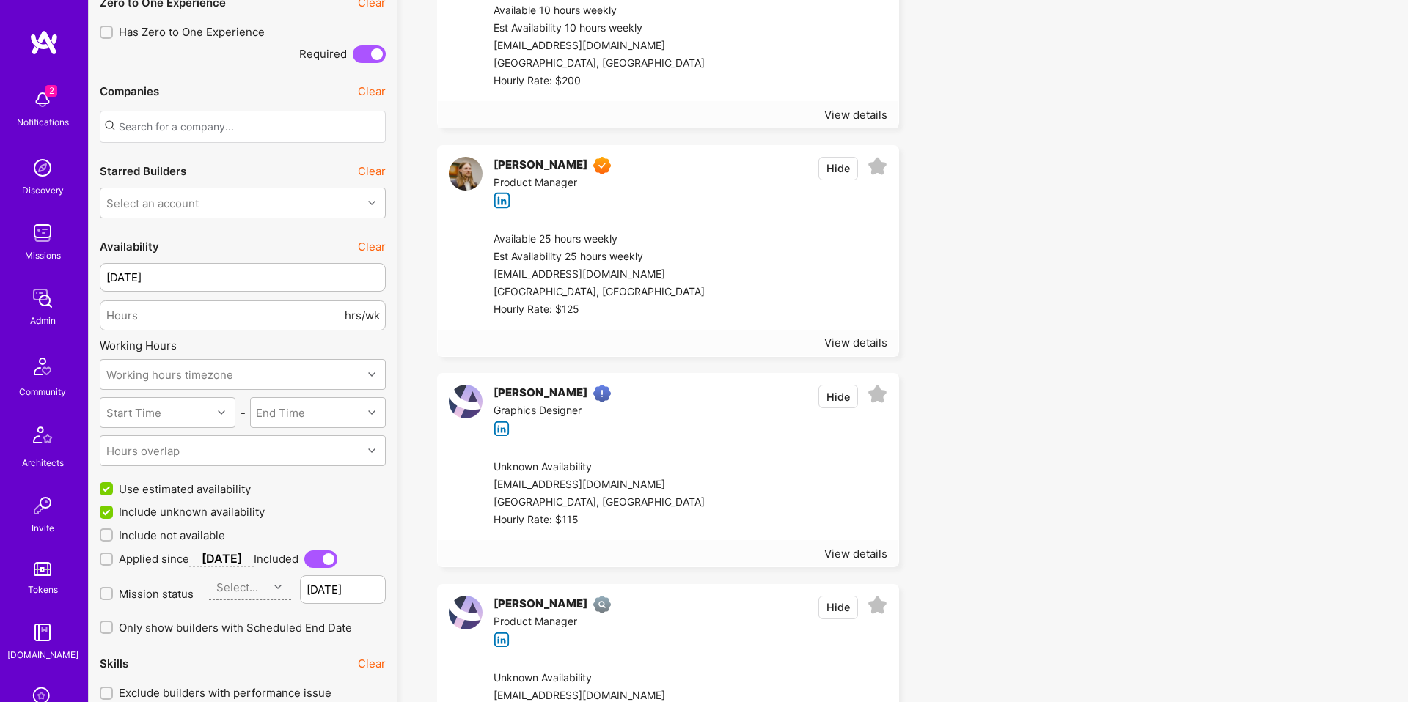
scroll to position [0, 0]
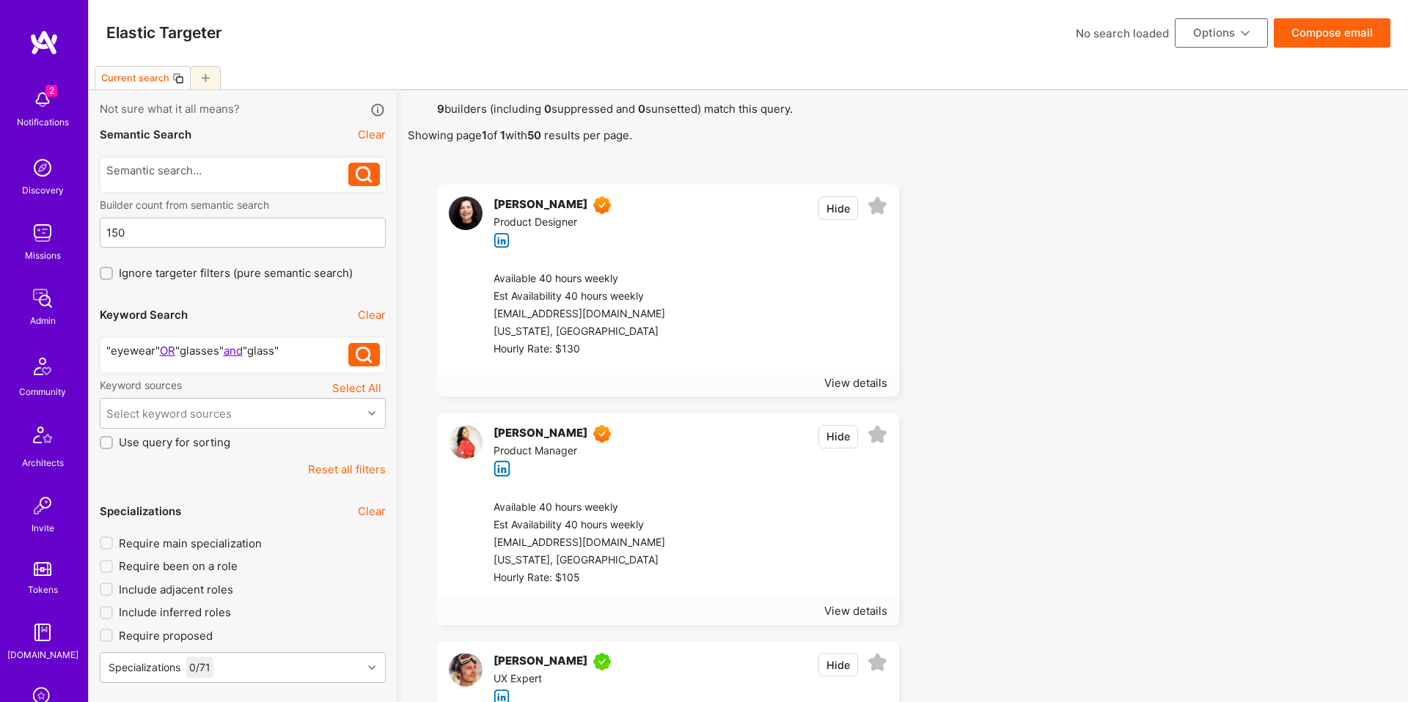
click at [181, 351] on div ""eyewear" OR "glasses" and "glass"" at bounding box center [227, 350] width 243 height 15
click at [367, 356] on icon at bounding box center [364, 355] width 17 height 17
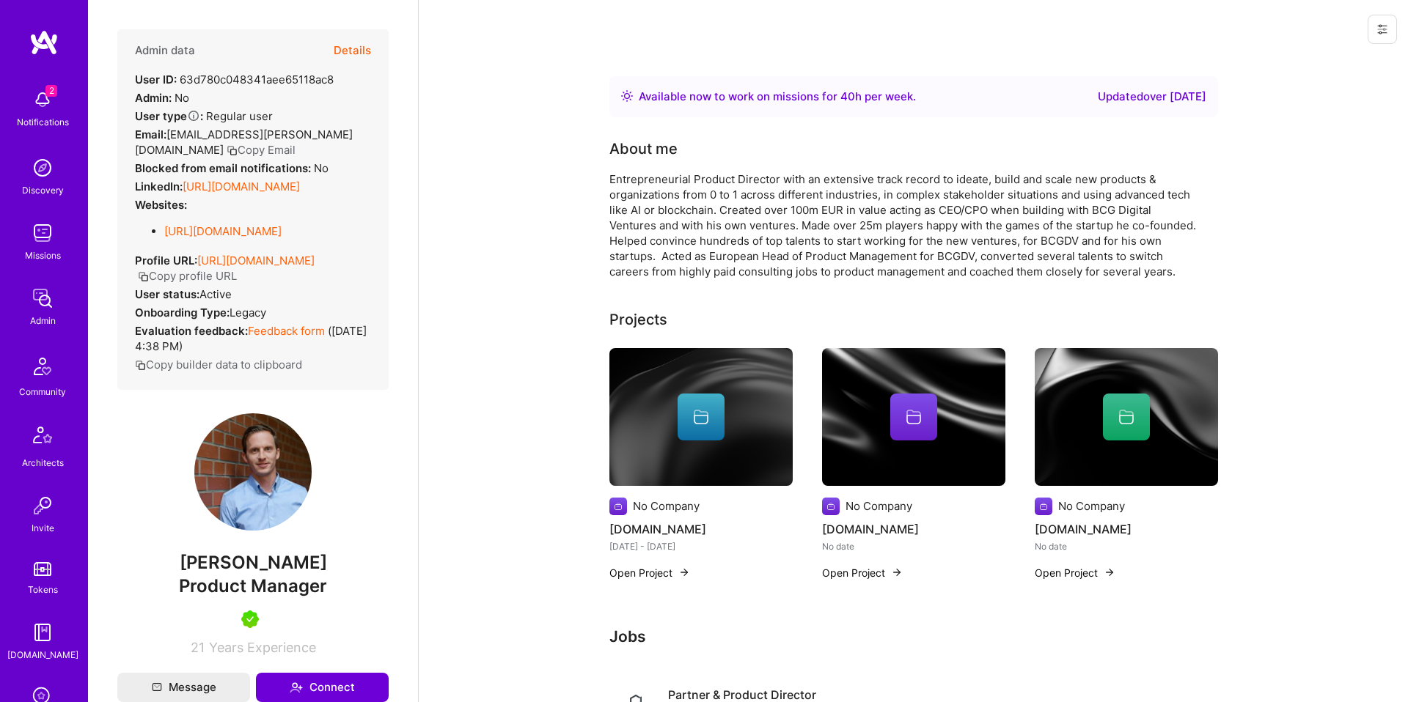
click at [356, 52] on button "Details" at bounding box center [352, 50] width 37 height 43
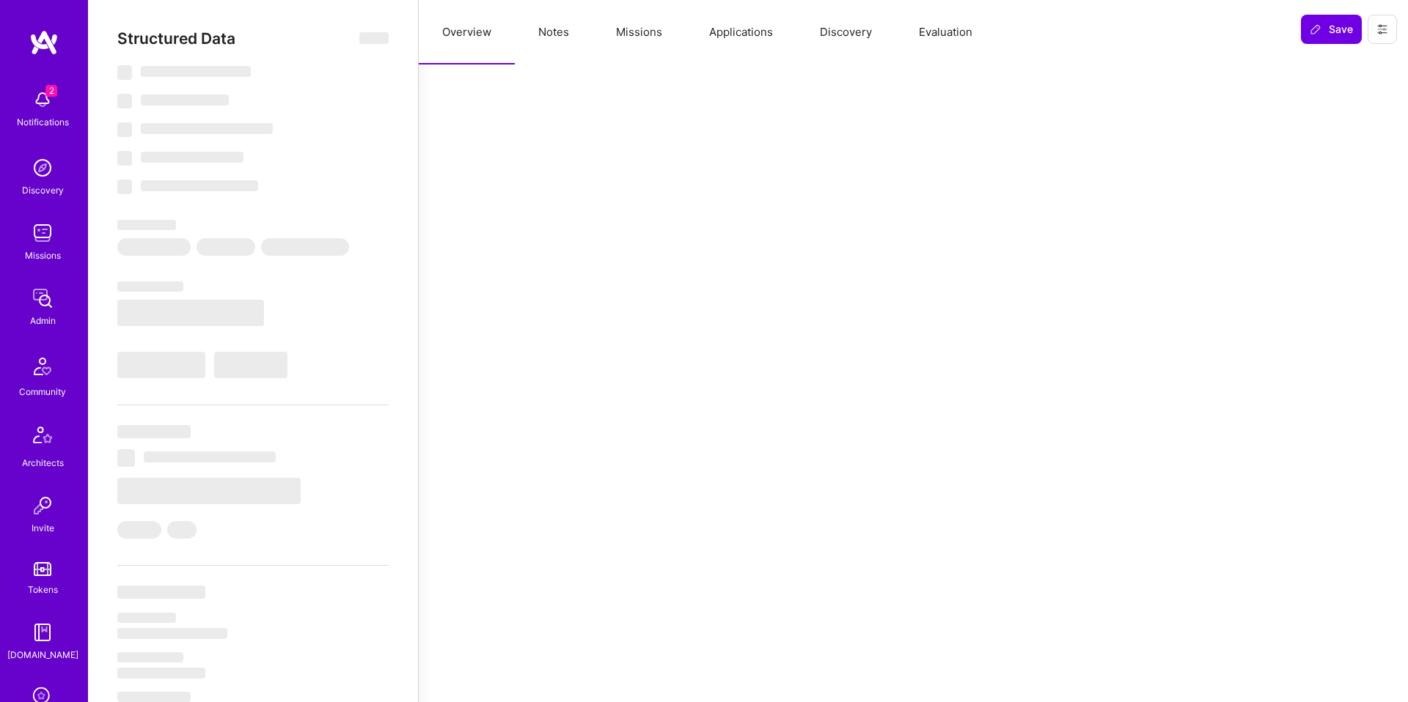
select select "Right Now"
select select "5"
select select "4"
select select "7"
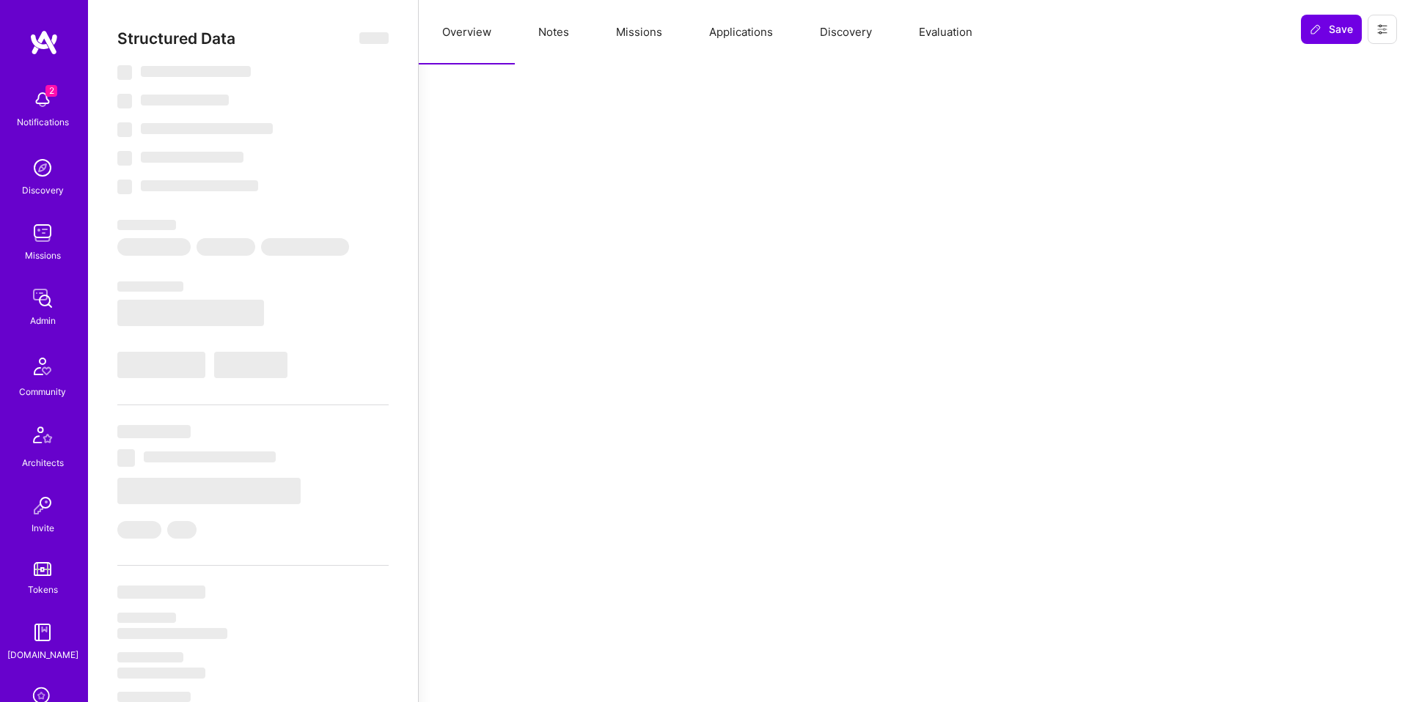
select select "DE"
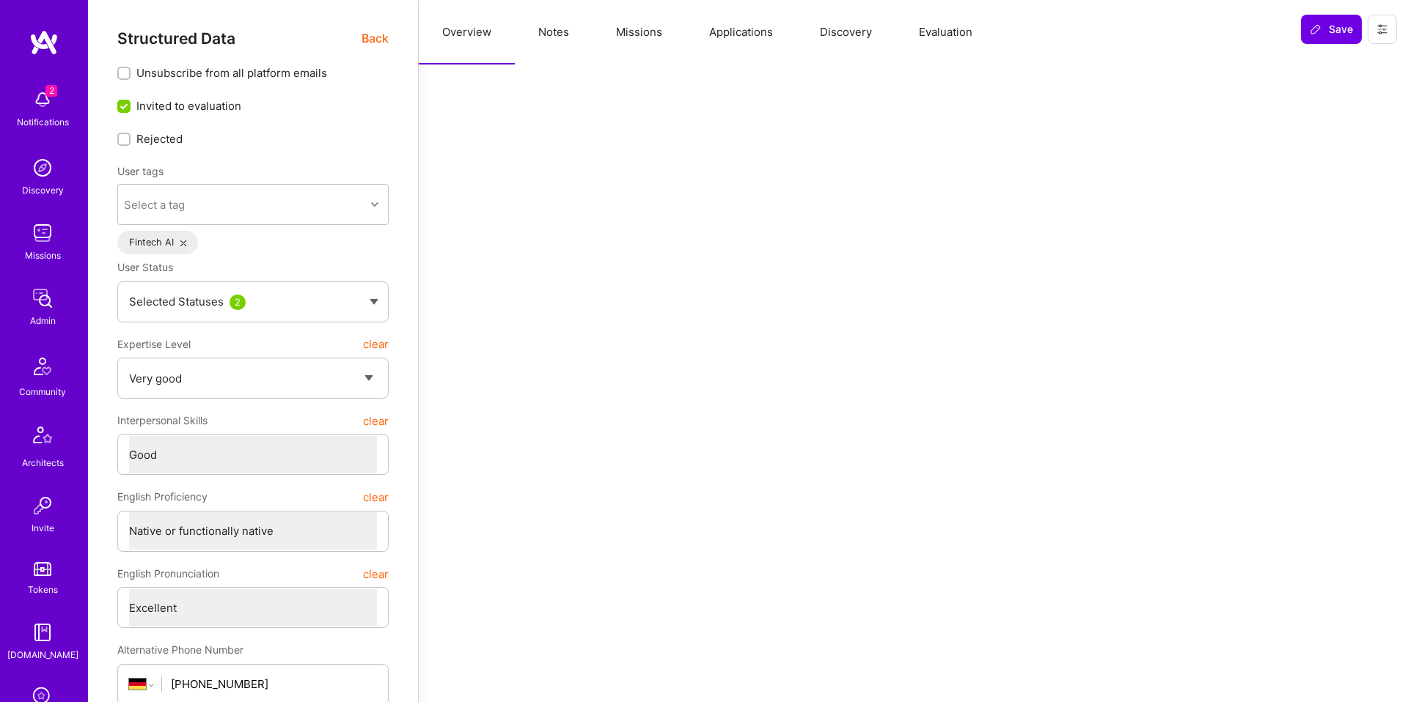
click at [946, 34] on button "Evaluation" at bounding box center [945, 32] width 100 height 65
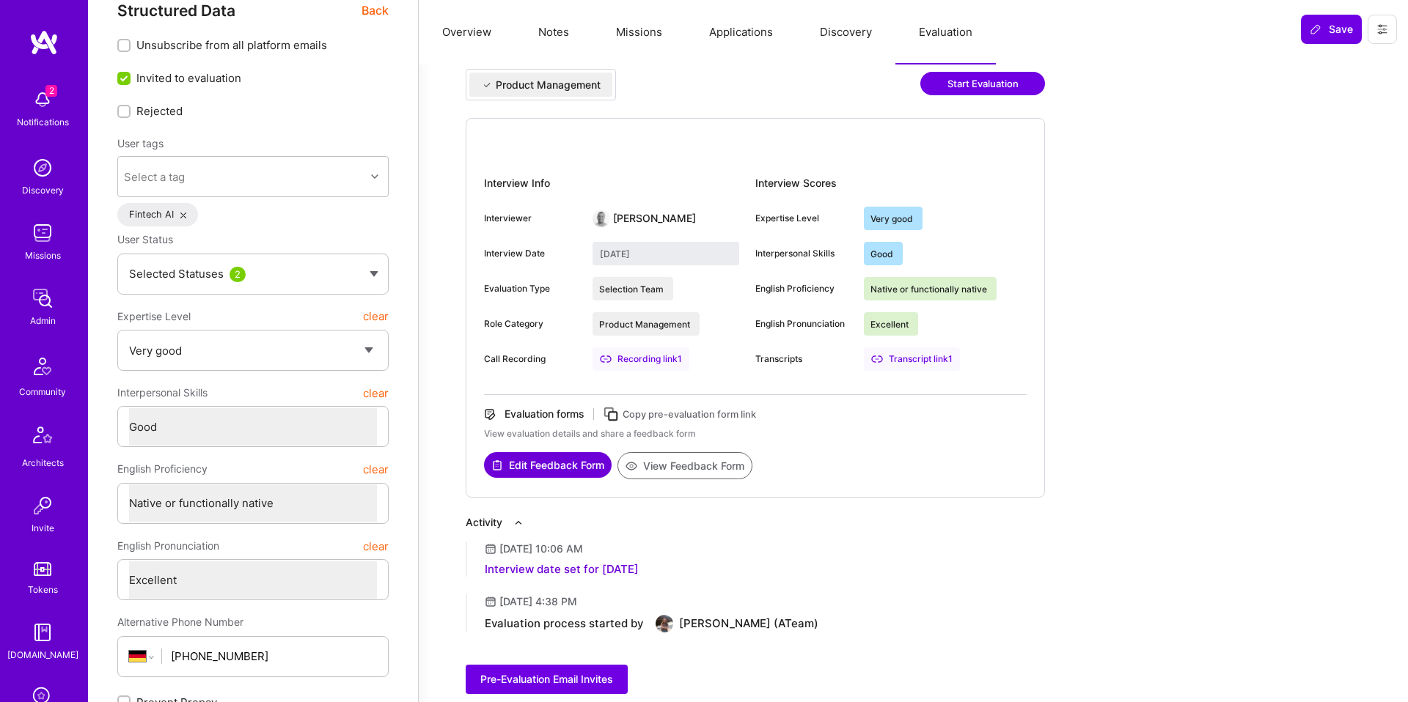
scroll to position [26, 0]
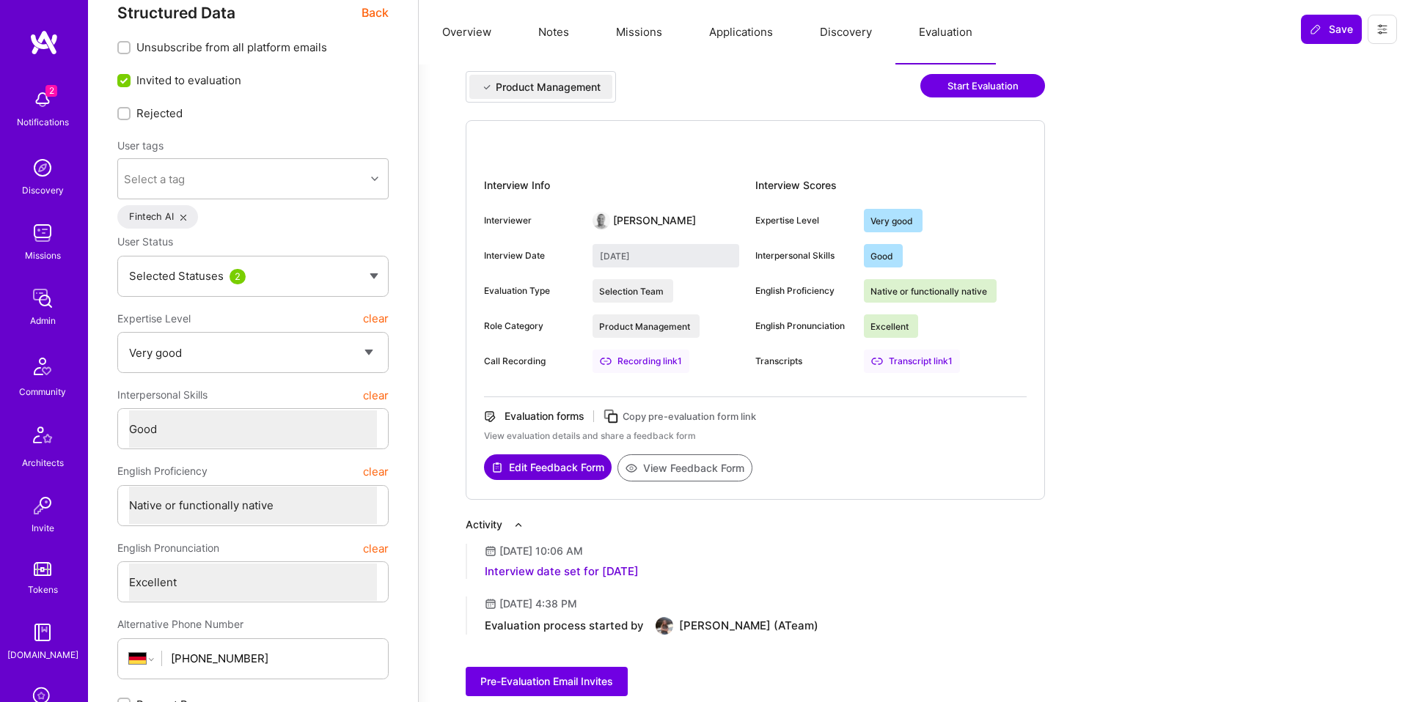
click at [922, 356] on div "Transcript link 1" at bounding box center [912, 361] width 96 height 23
click at [241, 364] on select "Select a Rating Unqualified Junior Adequate Good Very good Superstar" at bounding box center [253, 352] width 248 height 37
click at [224, 341] on select "Select a Rating Unqualified Junior Adequate Good Very good Superstar" at bounding box center [253, 352] width 248 height 37
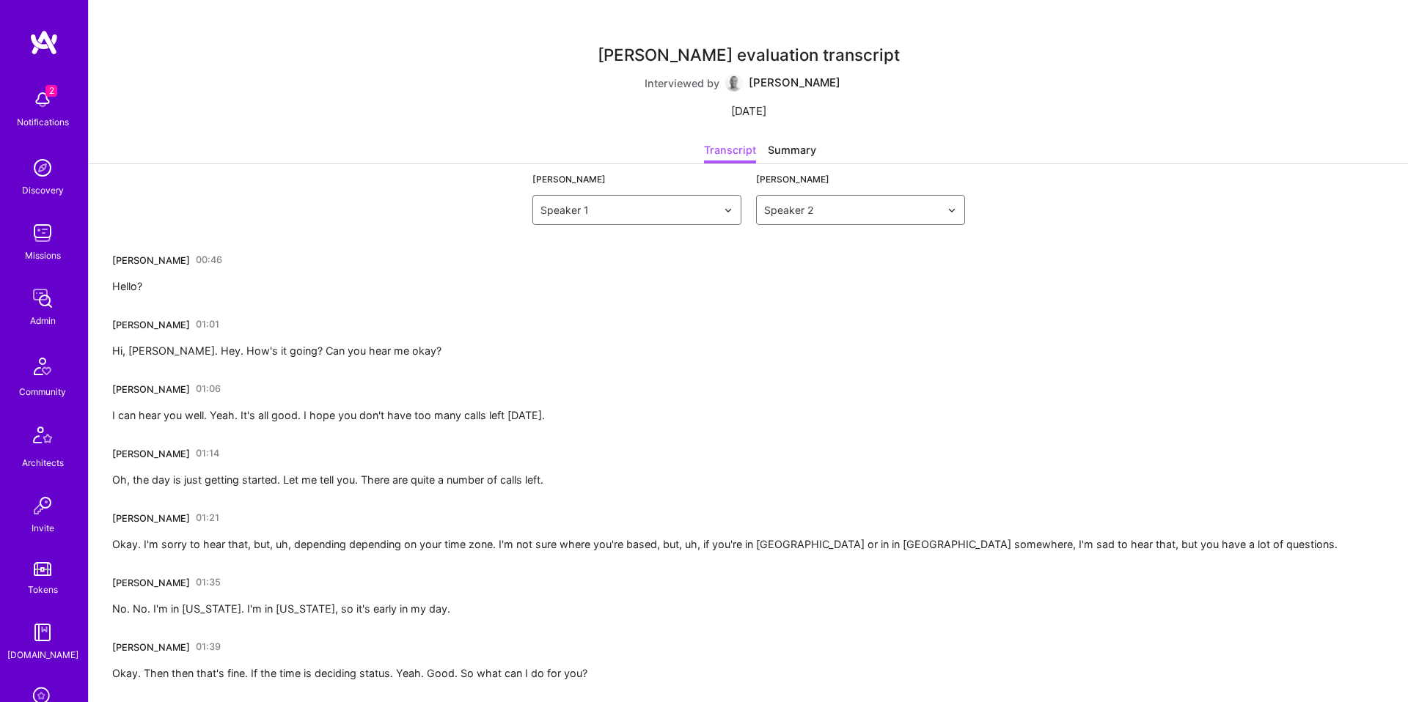
click at [190, 255] on div "Christopher Campbell" at bounding box center [151, 260] width 78 height 15
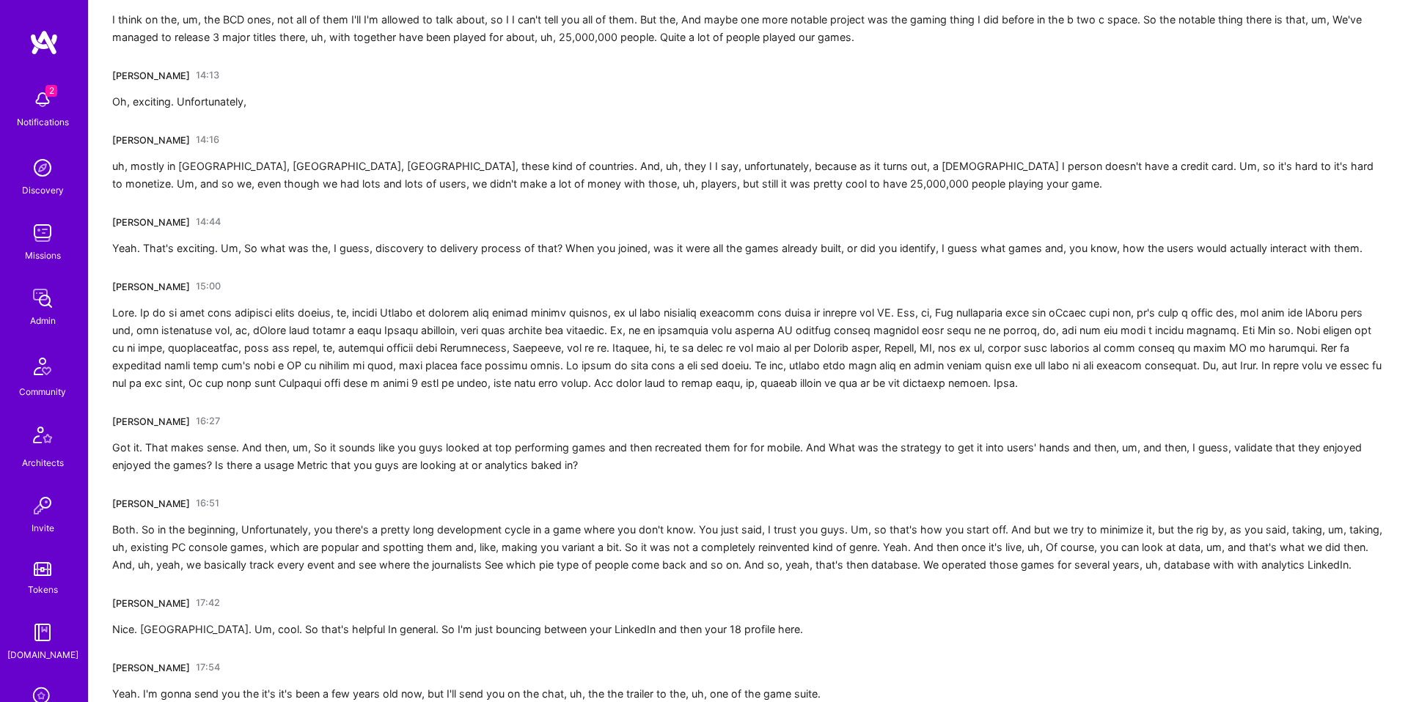
scroll to position [4397, 0]
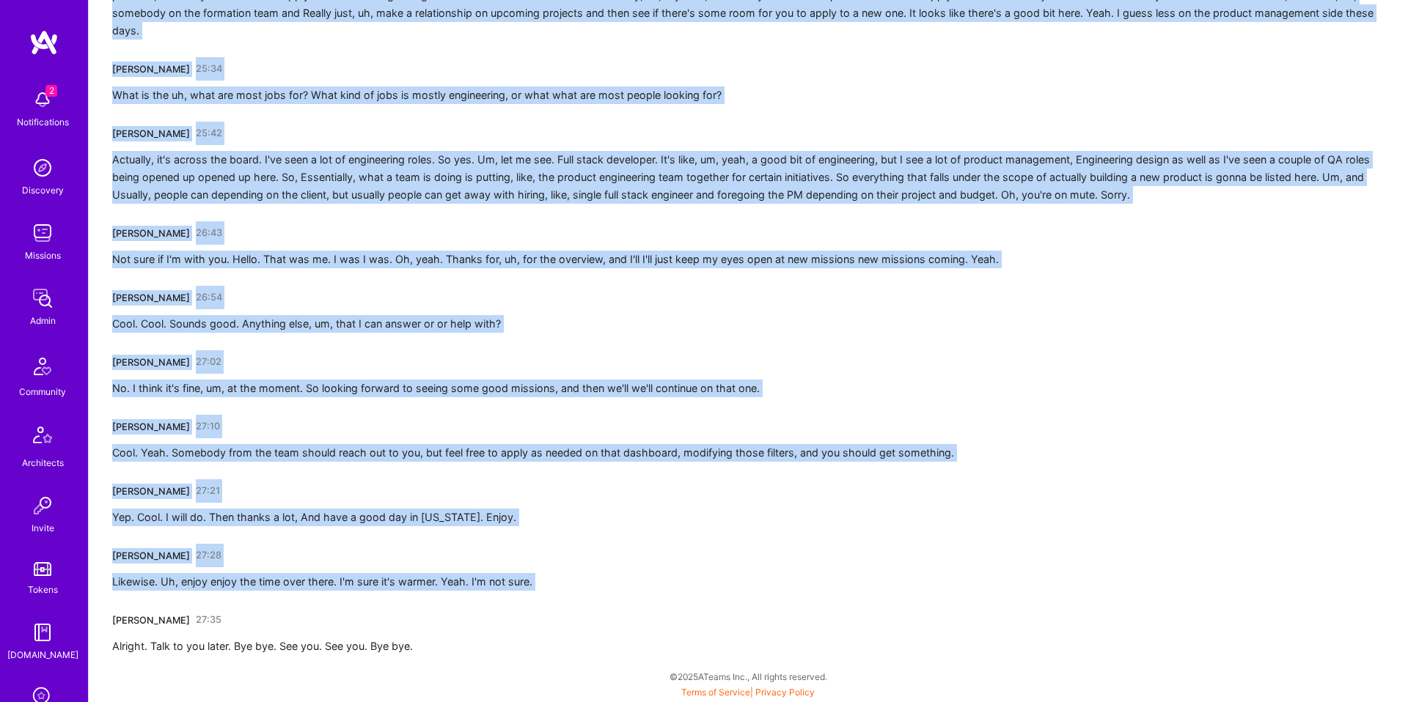
copy div "Christopher Campbell 00:46 Hello? Karsten Wysk 01:01 Hi, Chris. Hey. How's it g…"
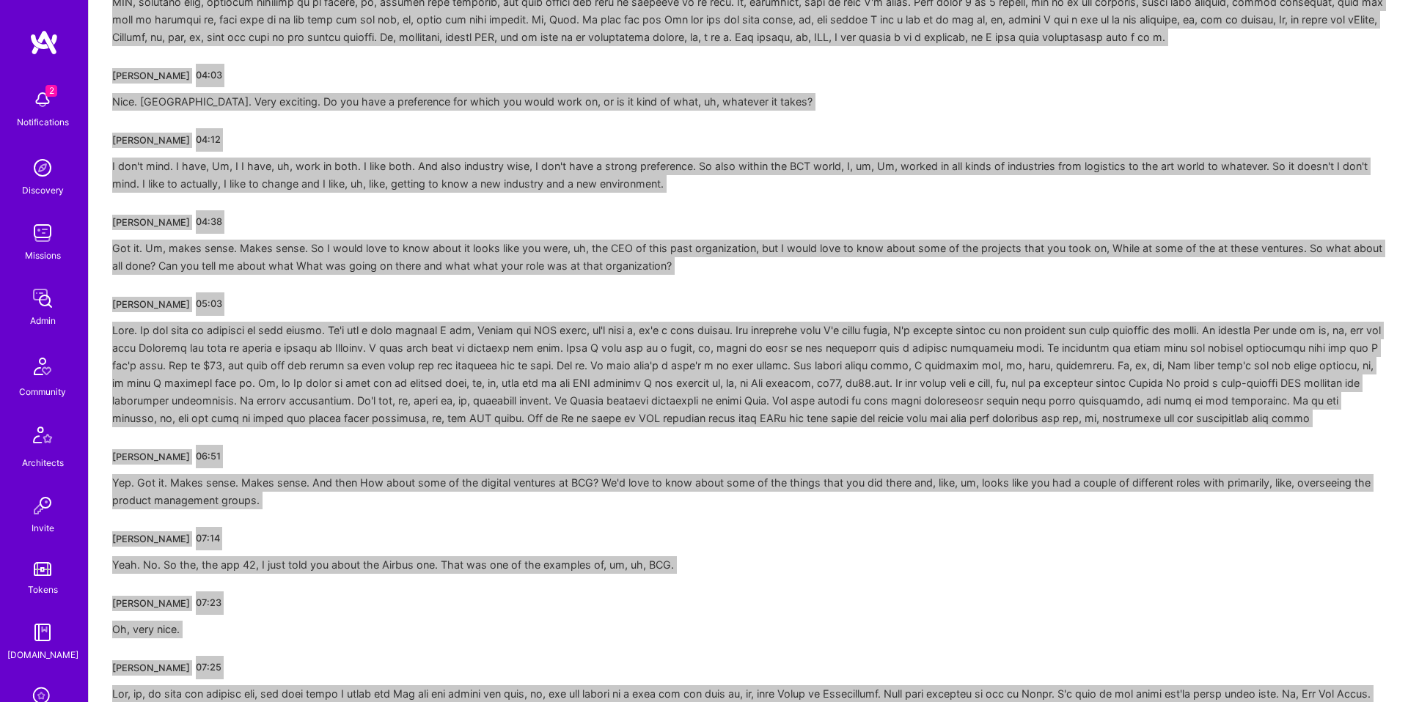
scroll to position [0, 0]
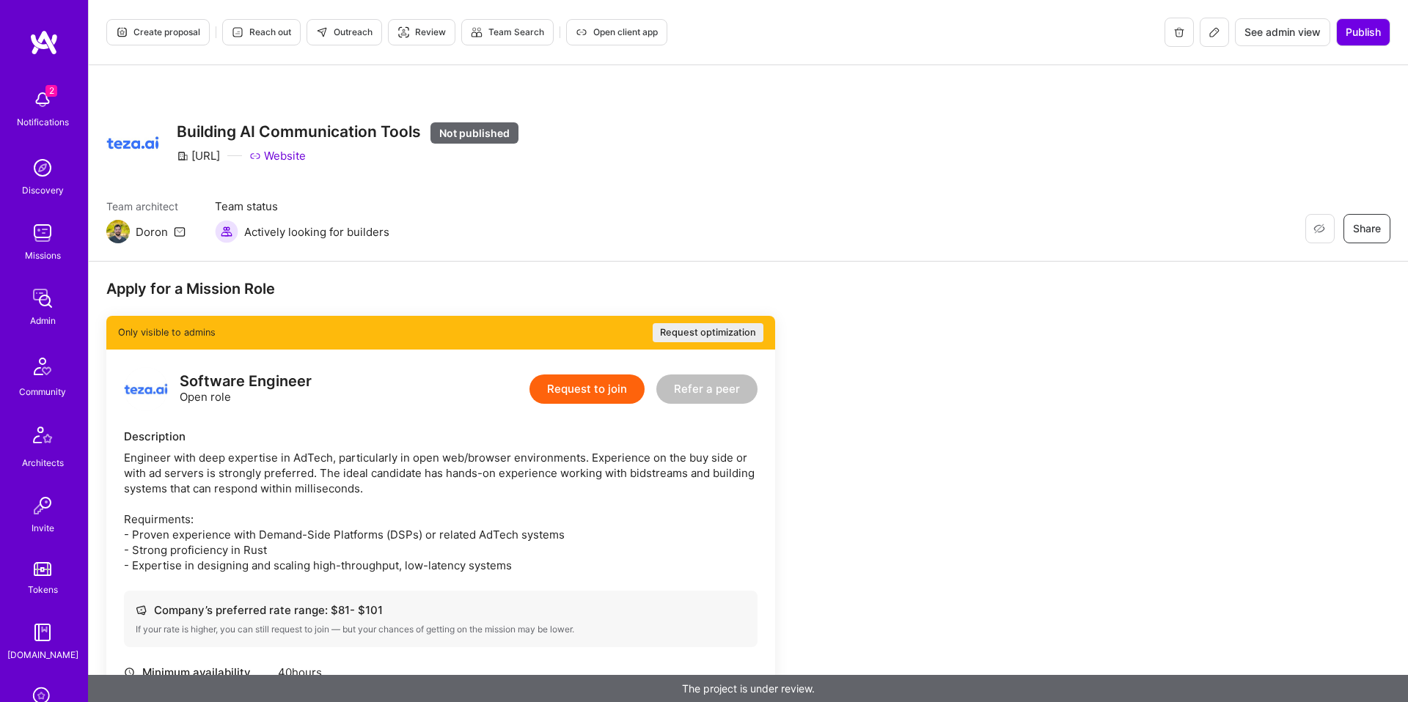
click at [1212, 28] on icon at bounding box center [1214, 32] width 12 height 12
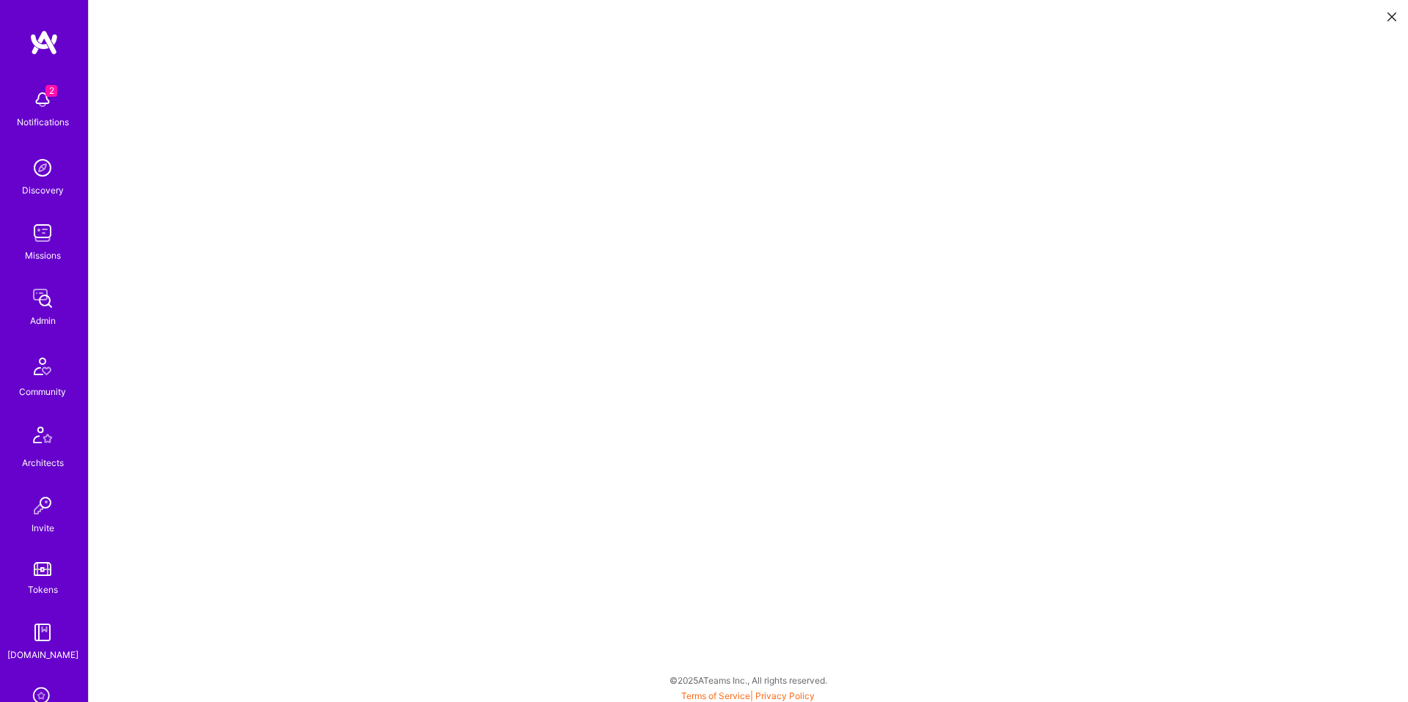
click at [1387, 14] on icon at bounding box center [1391, 16] width 9 height 9
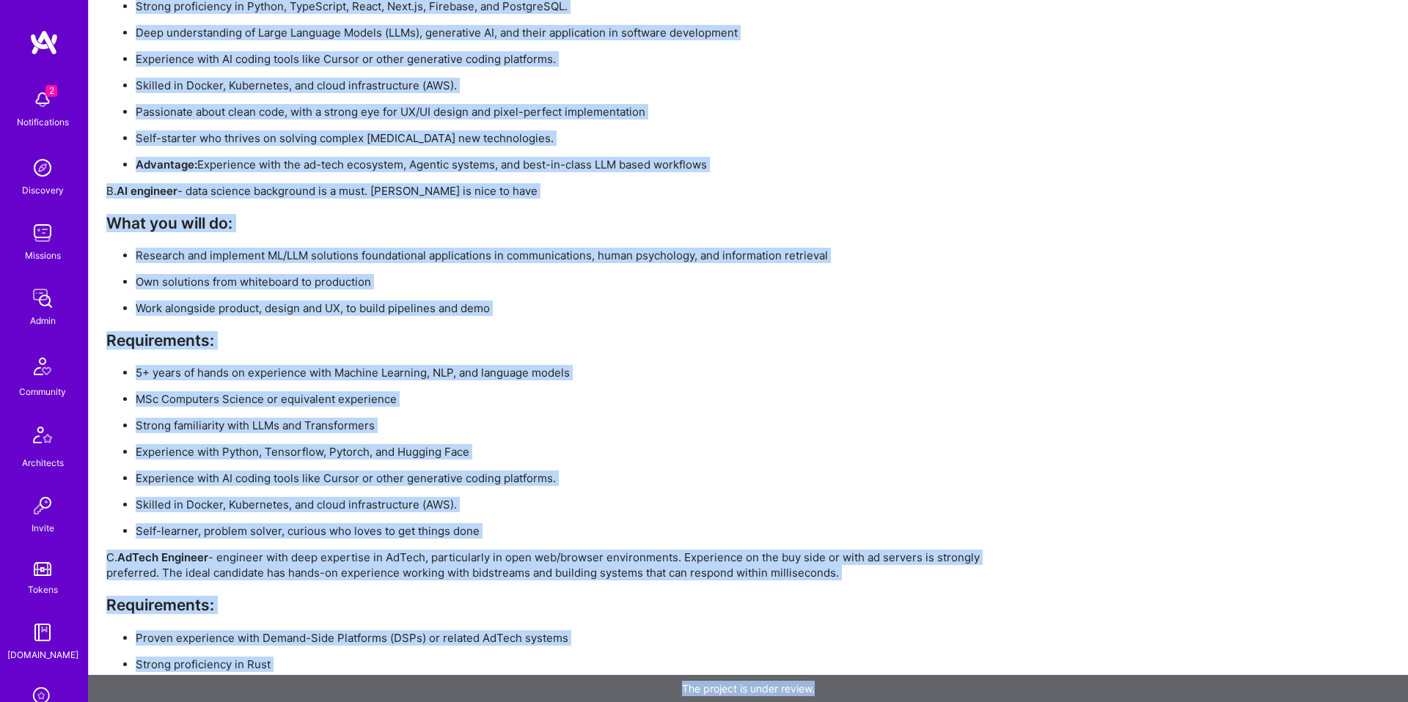
scroll to position [3078, 0]
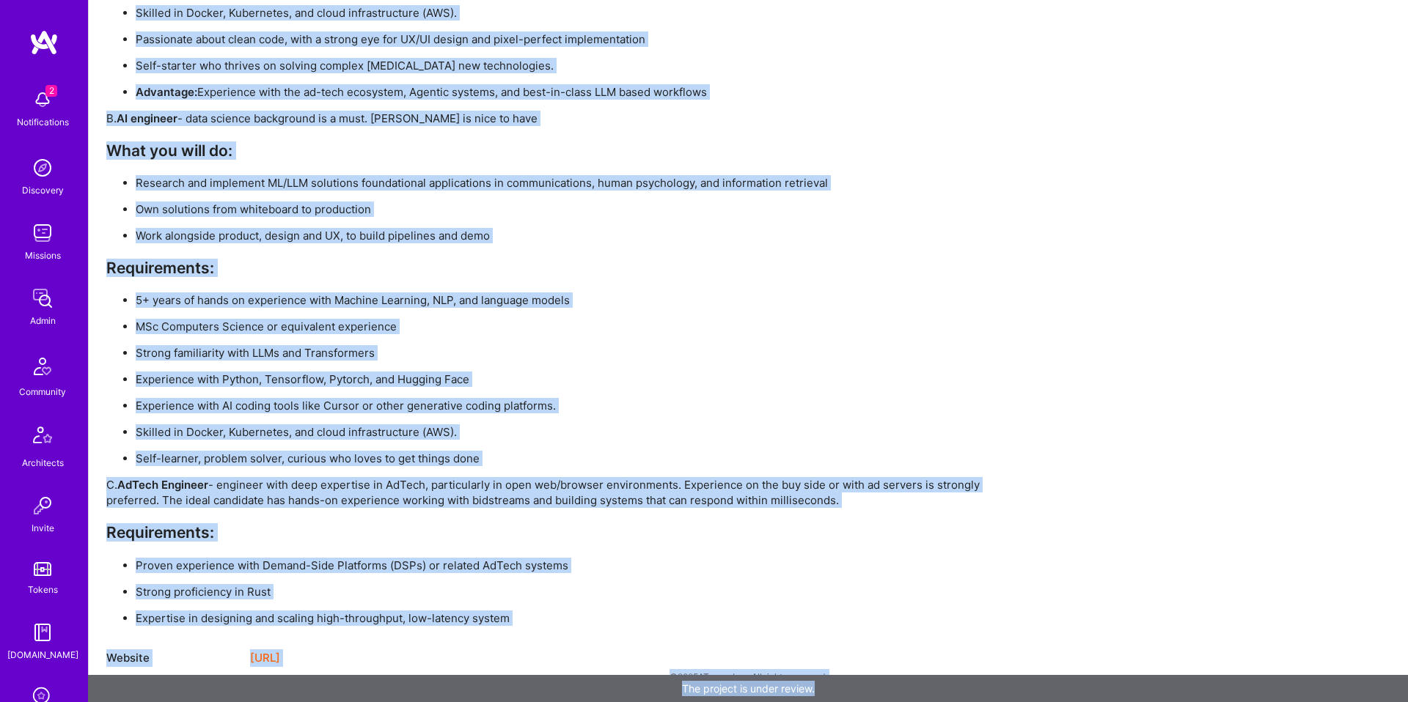
drag, startPoint x: 245, startPoint y: 99, endPoint x: 504, endPoint y: 658, distance: 616.5
copy div "Loremips DO Sitametconsec Adipi Eli seddoeius temp.in Utlabor Etdo magnaaliq En…"
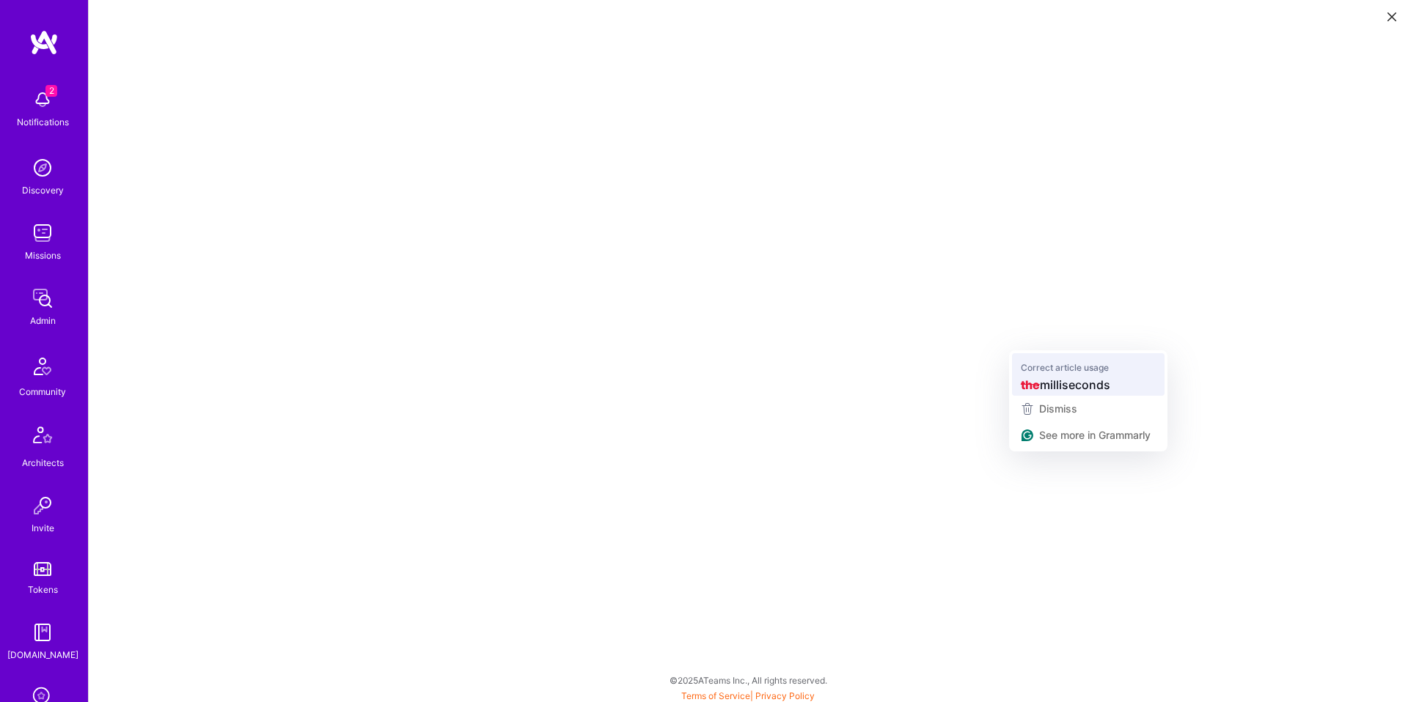
click at [1071, 382] on span "milliseconds" at bounding box center [1075, 384] width 70 height 18
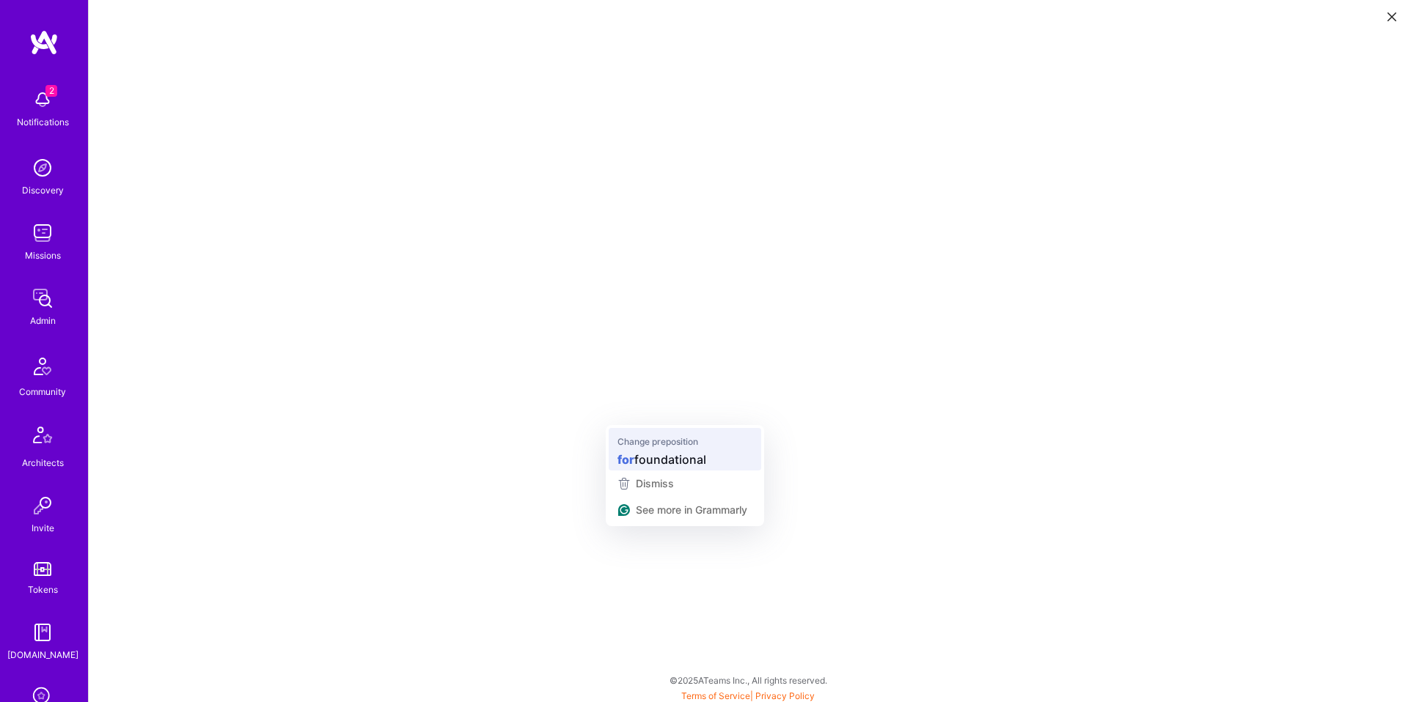
click at [636, 438] on span "Change preposition" at bounding box center [657, 441] width 81 height 15
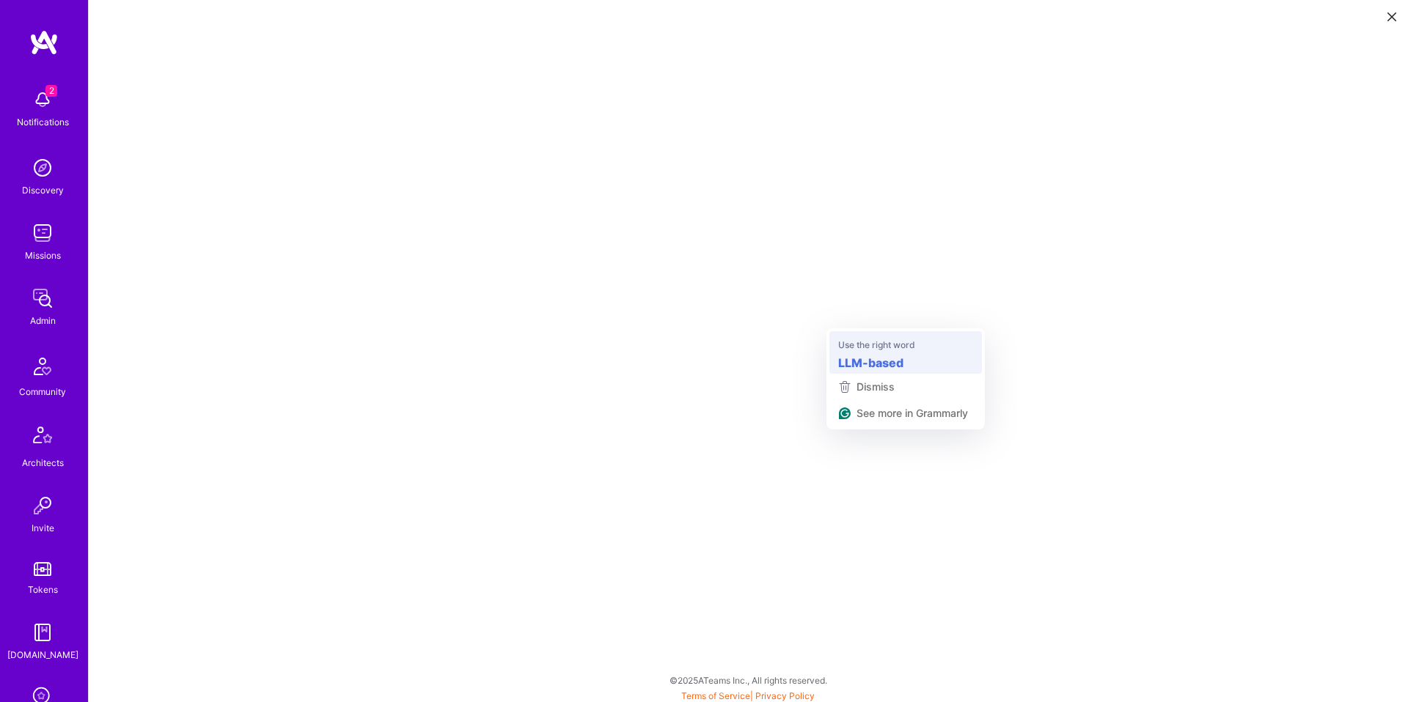
click at [861, 342] on span "Use the right word" at bounding box center [876, 344] width 77 height 15
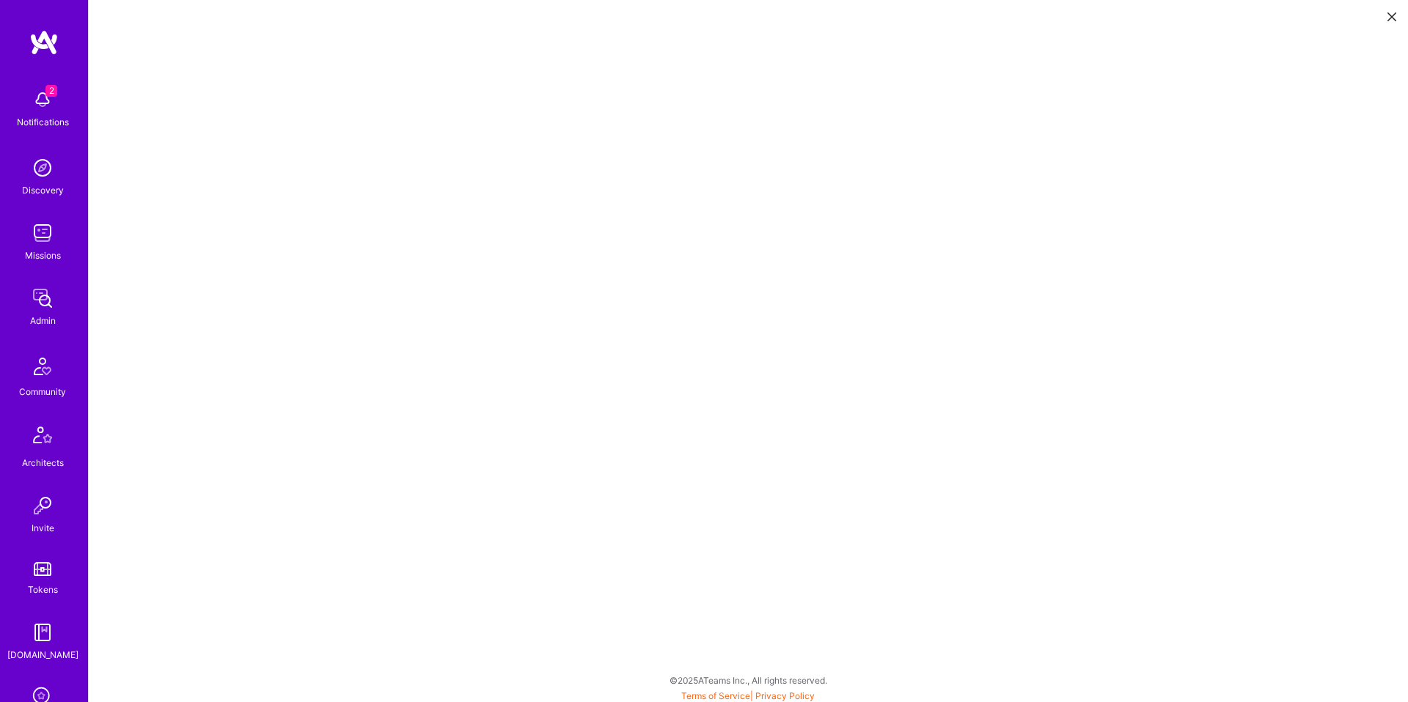
scroll to position [4, 0]
click at [1395, 18] on icon at bounding box center [1391, 16] width 9 height 9
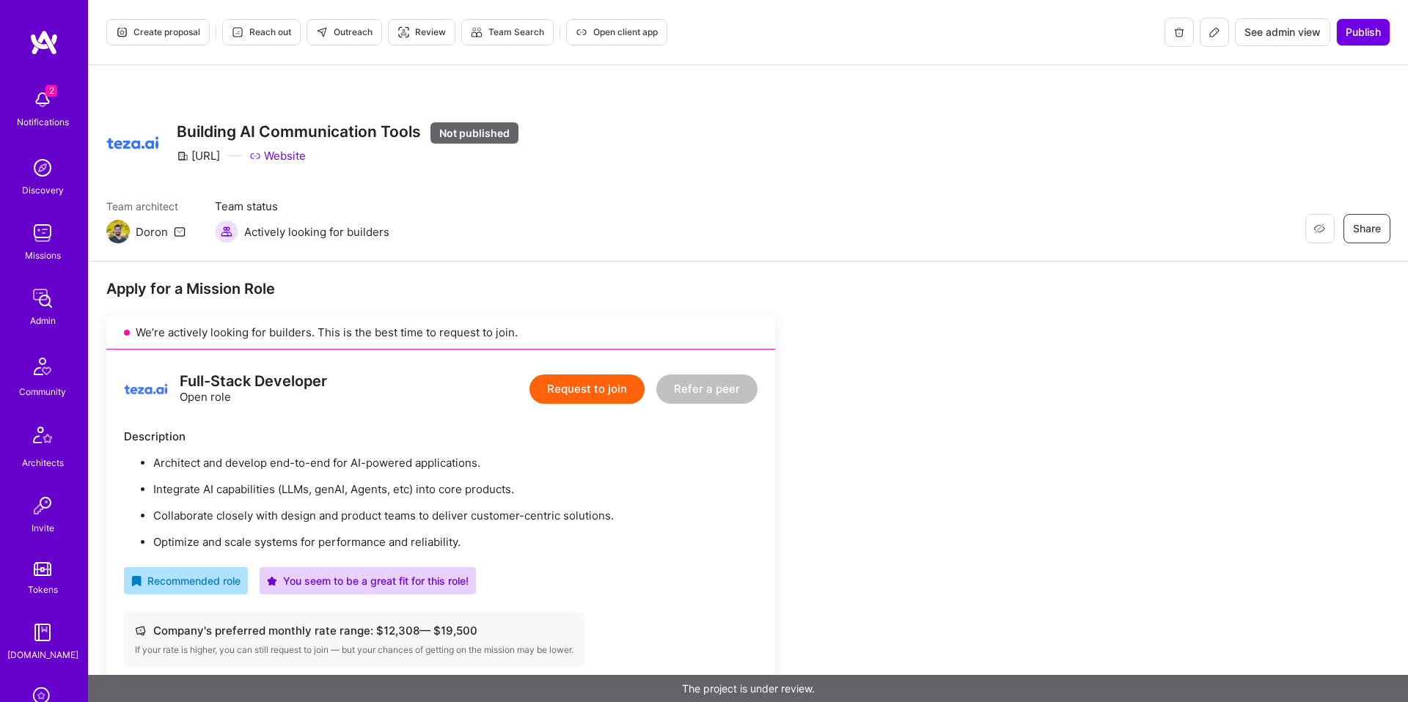
click at [337, 30] on span "Outreach" at bounding box center [344, 32] width 56 height 13
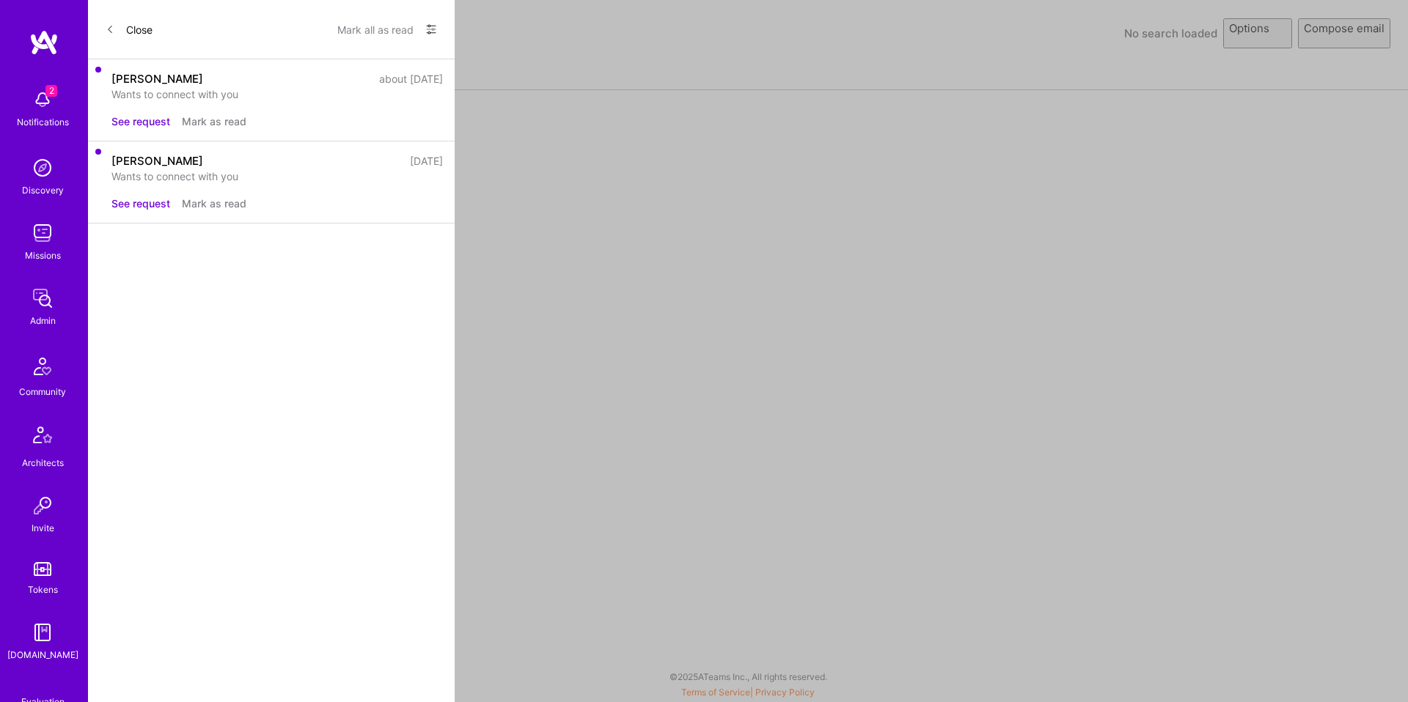
select select "rich-reachout"
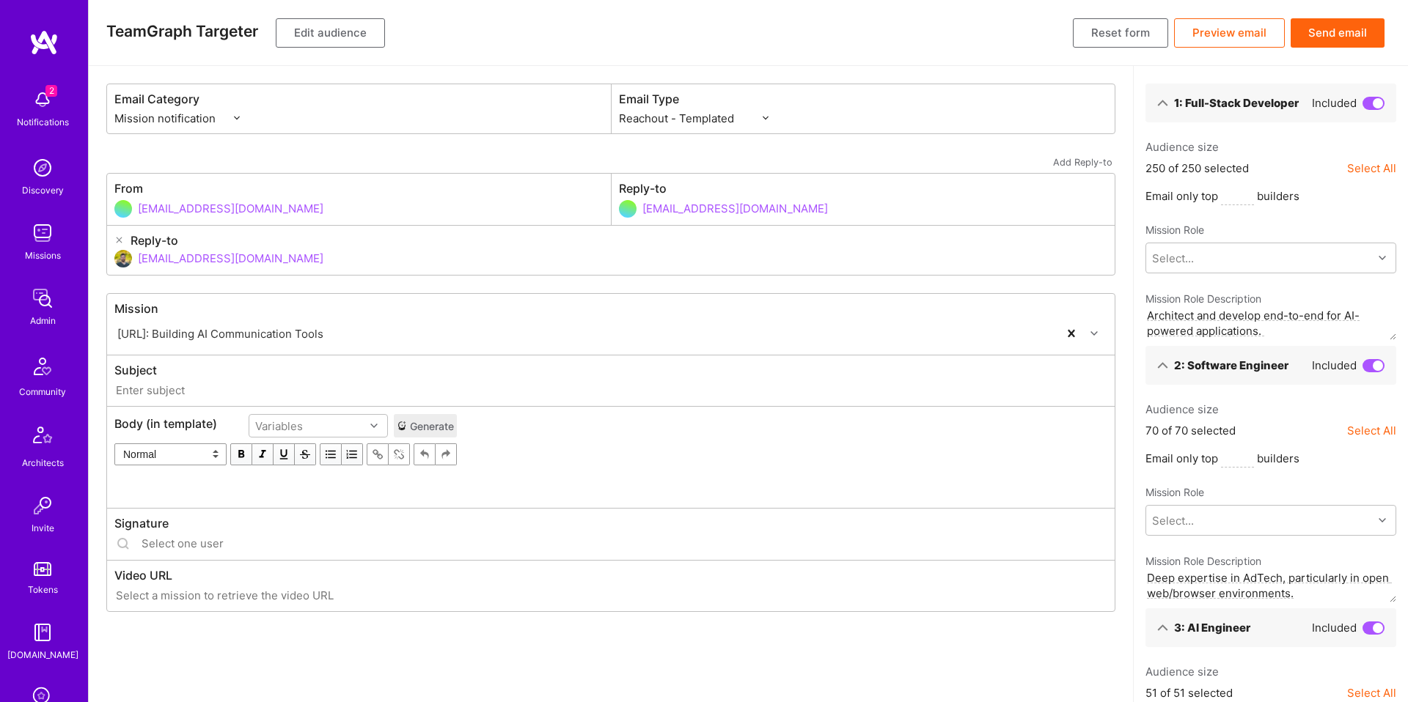
type input "[DOMAIN_NAME] // [URL]: Building AI Communication Tools"
type input "[EMAIL_ADDRESS][DOMAIN_NAME]"
